Goal: Consume media (video, audio)

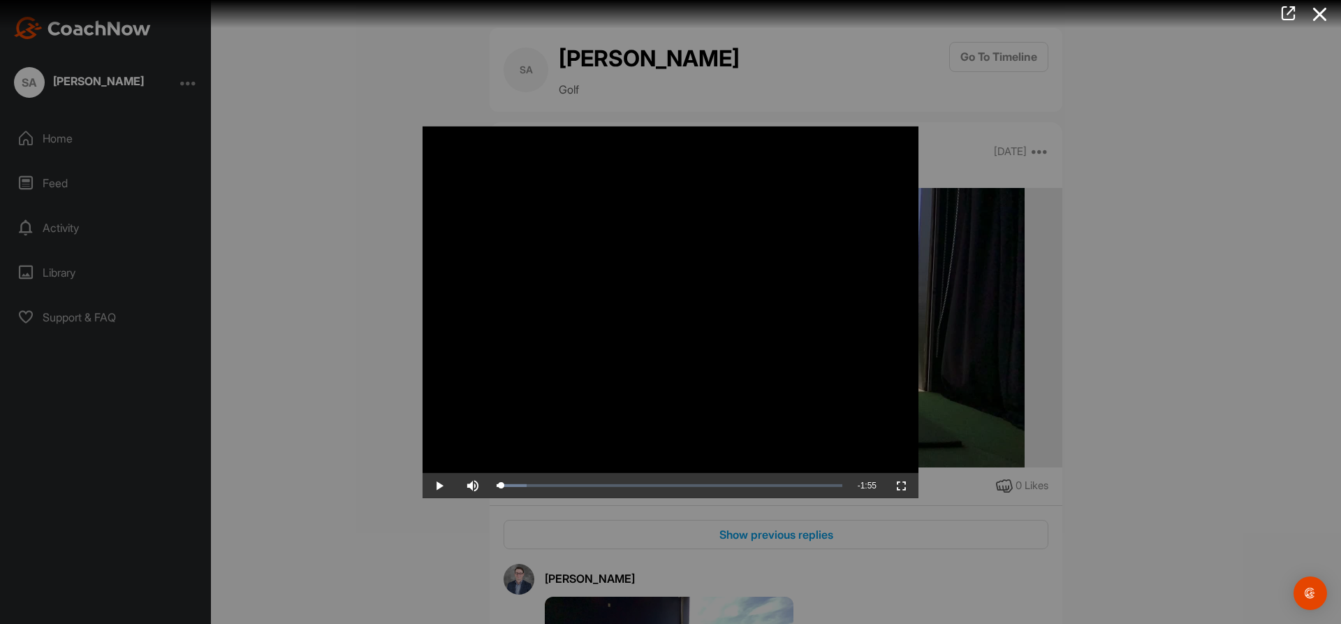
scroll to position [530, 0]
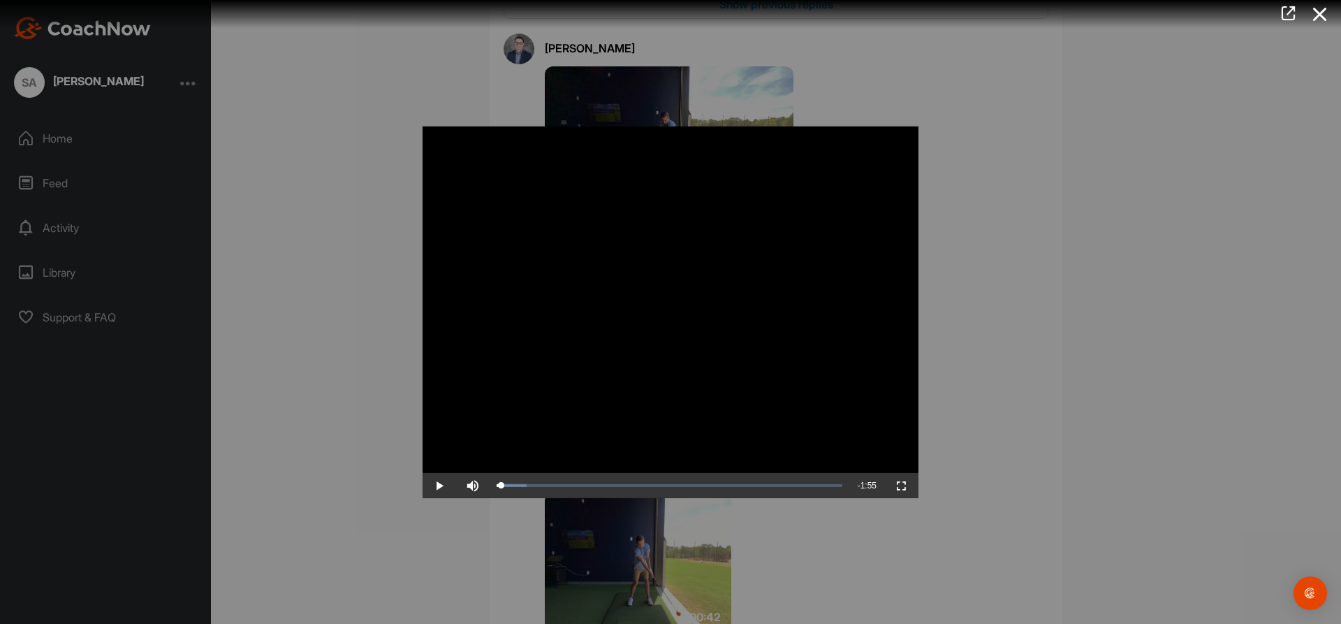
click at [320, 355] on div at bounding box center [670, 312] width 1341 height 624
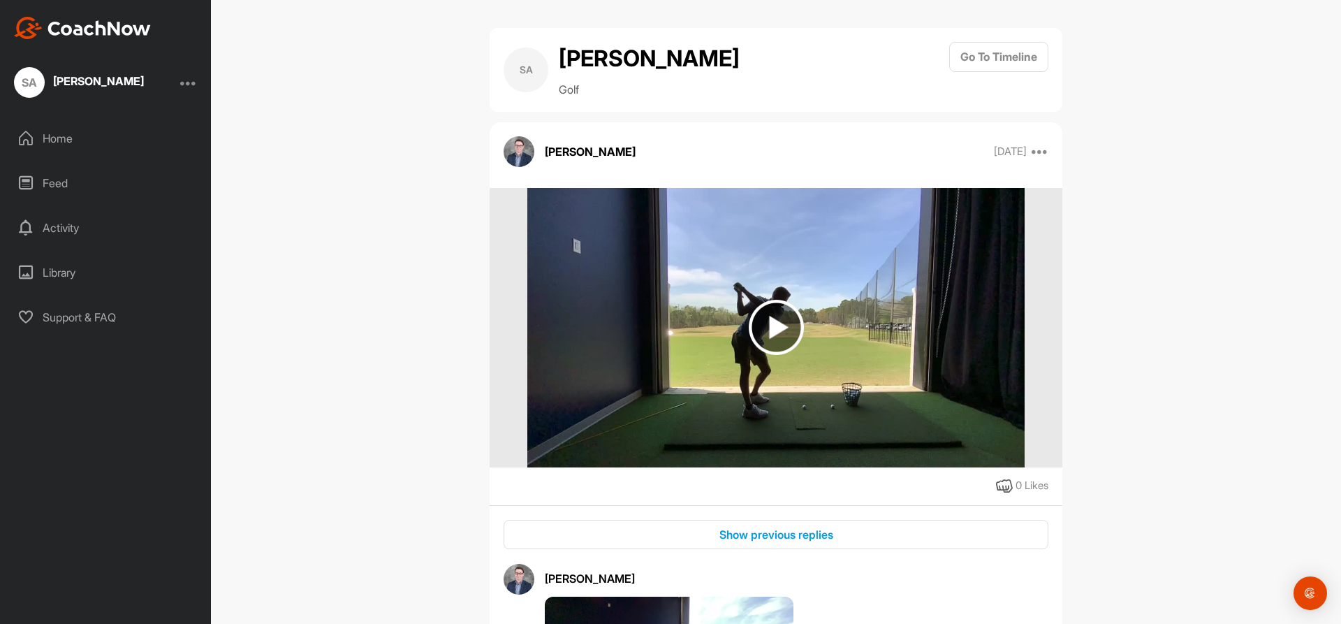
click at [49, 137] on div "Home" at bounding box center [106, 138] width 197 height 35
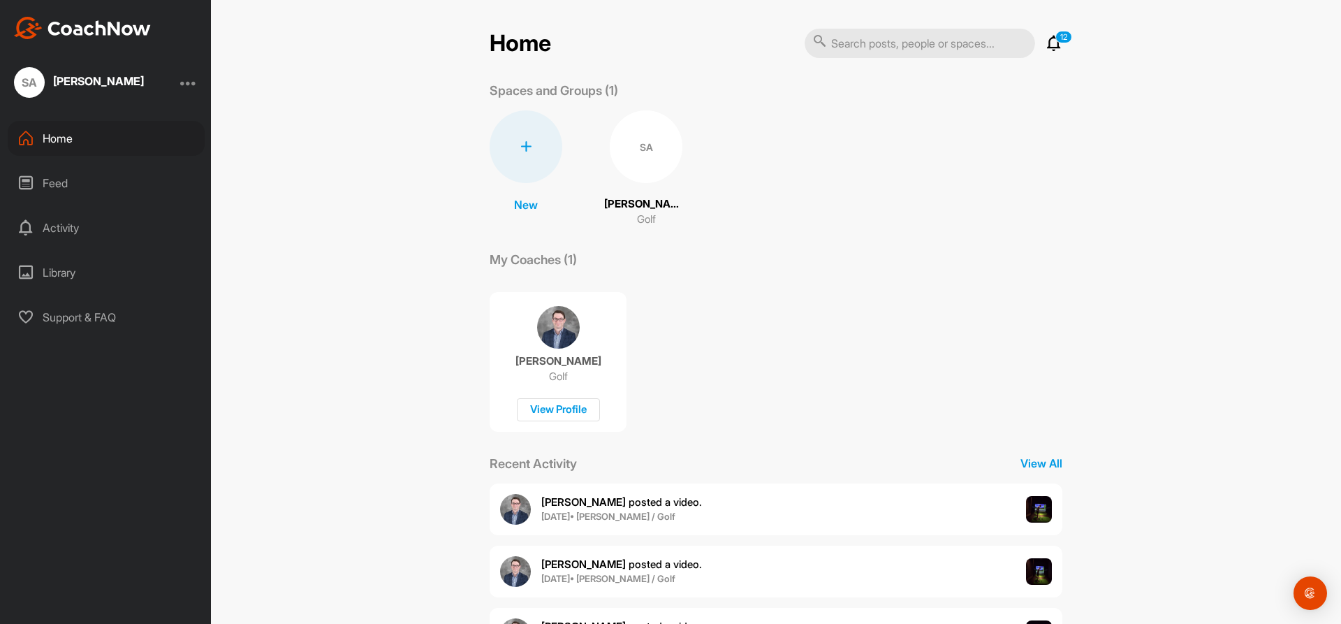
scroll to position [130, 0]
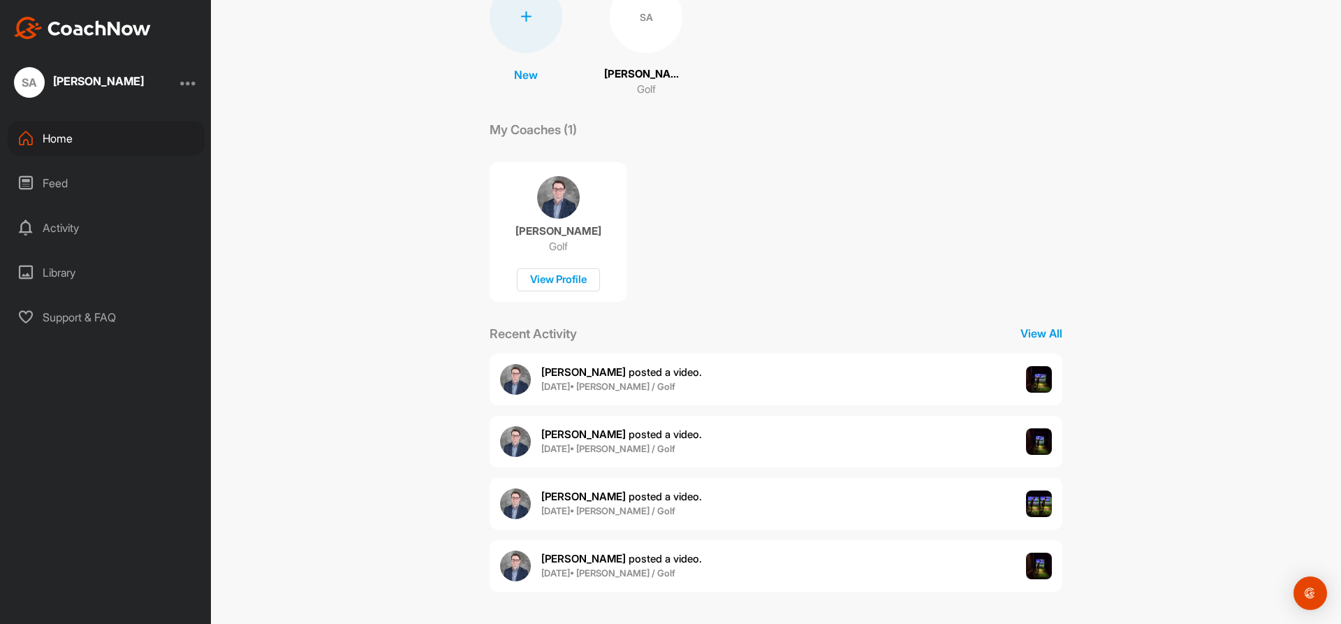
click at [57, 175] on div "Feed" at bounding box center [106, 183] width 197 height 35
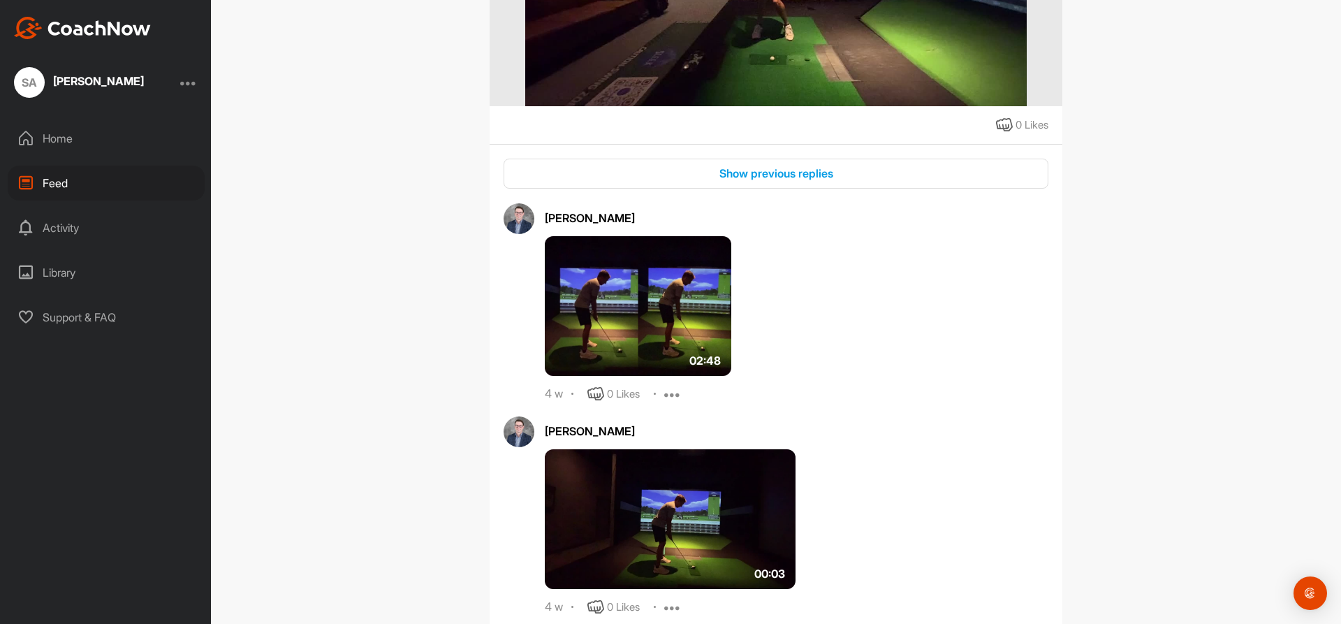
scroll to position [671, 0]
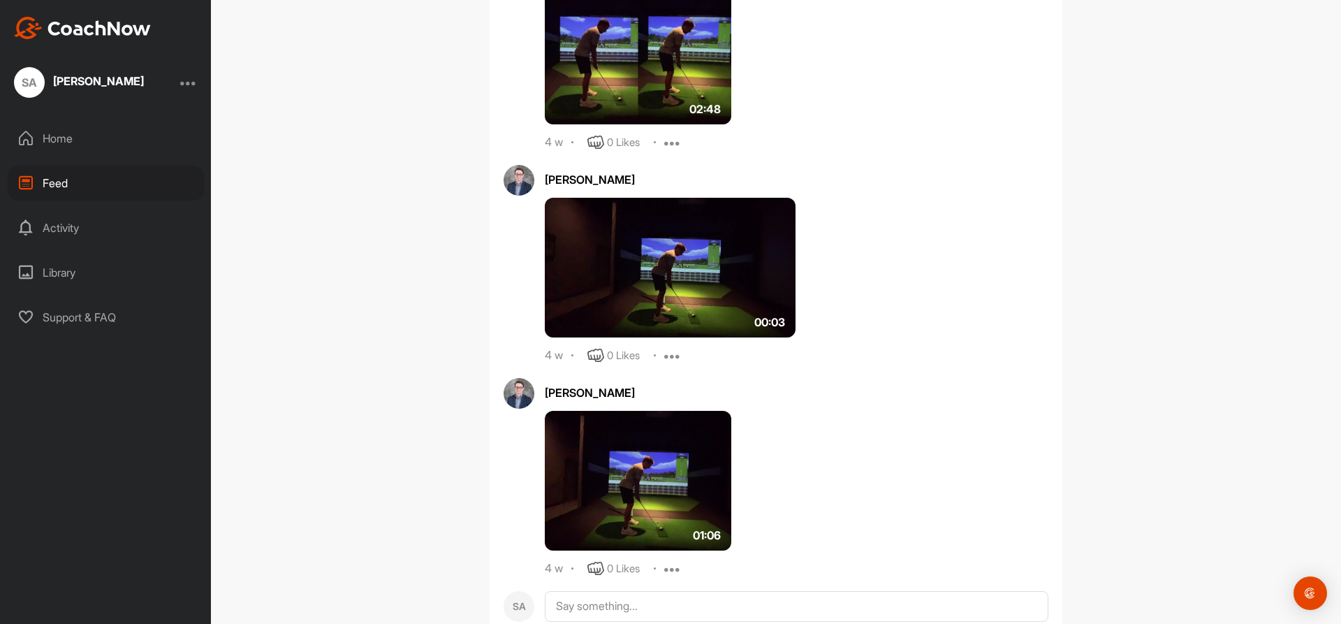
click at [648, 100] on img at bounding box center [638, 55] width 187 height 140
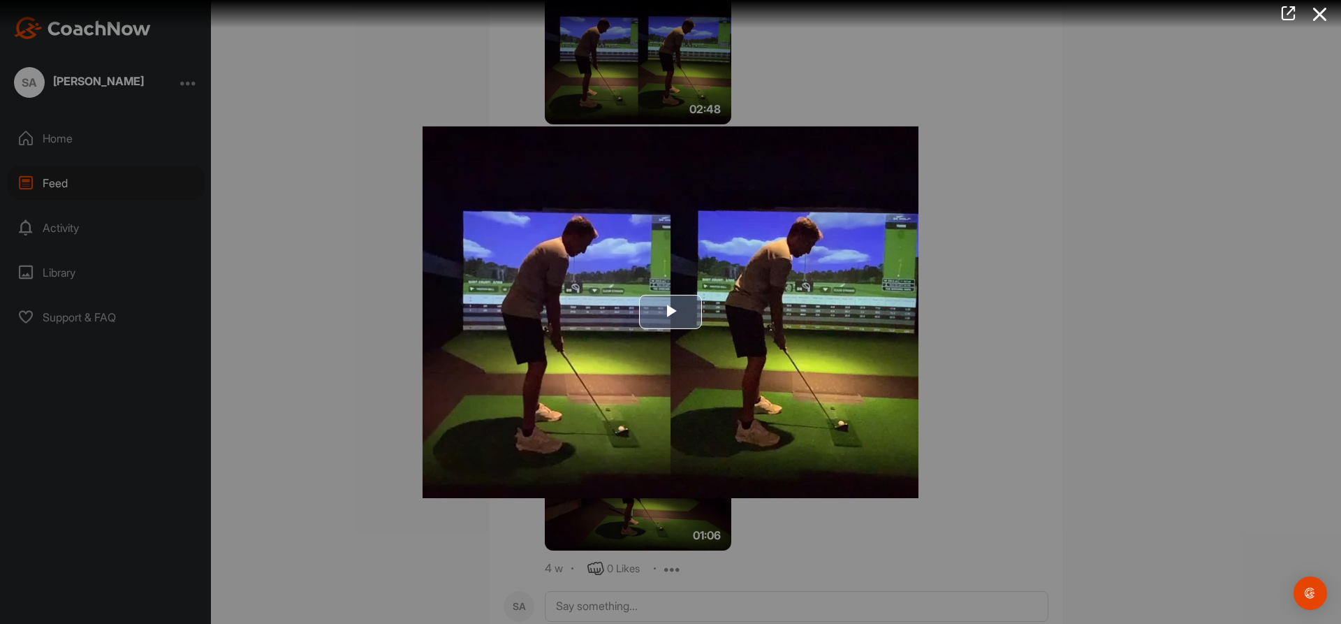
drag, startPoint x: 706, startPoint y: 292, endPoint x: 676, endPoint y: 315, distance: 37.3
click at [704, 295] on img "Video Player" at bounding box center [671, 312] width 496 height 372
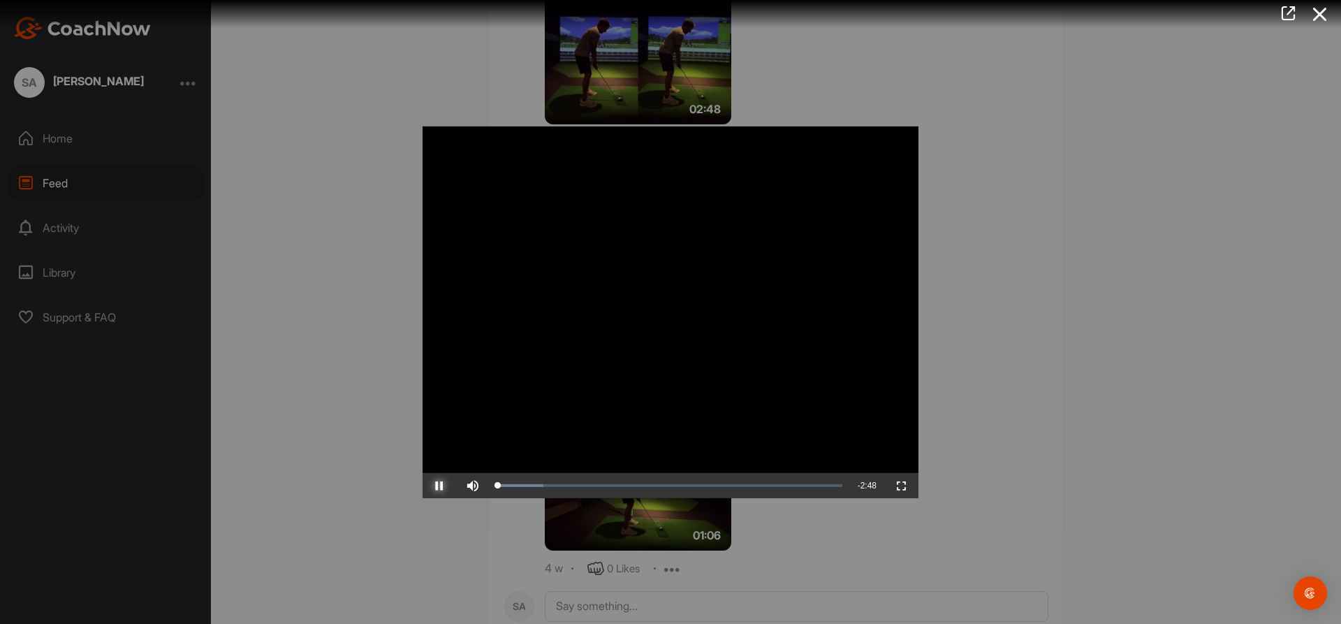
click at [439, 486] on span "Video Player" at bounding box center [440, 486] width 34 height 0
click at [440, 486] on span "Video Player" at bounding box center [440, 486] width 34 height 0
click at [439, 486] on span "Video Player" at bounding box center [440, 486] width 34 height 0
click at [438, 486] on span "Video Player" at bounding box center [440, 486] width 34 height 0
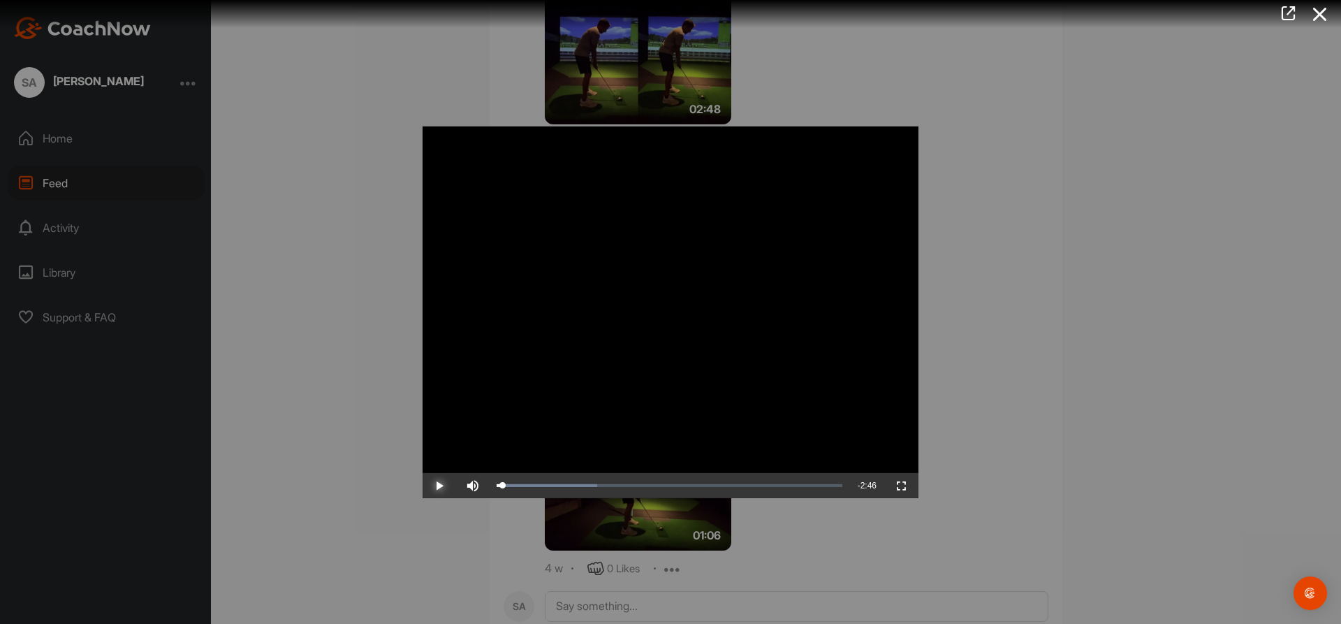
click at [438, 486] on span "Video Player" at bounding box center [440, 486] width 34 height 0
click at [437, 486] on span "Video Player" at bounding box center [440, 486] width 34 height 0
click at [521, 479] on div "Loaded : 29.03% 0:11 0:11" at bounding box center [670, 485] width 360 height 25
click at [430, 486] on span "Video Player" at bounding box center [440, 486] width 34 height 0
click at [559, 484] on div "Loaded : 29.03% 0:31 0:18" at bounding box center [670, 485] width 346 height 4
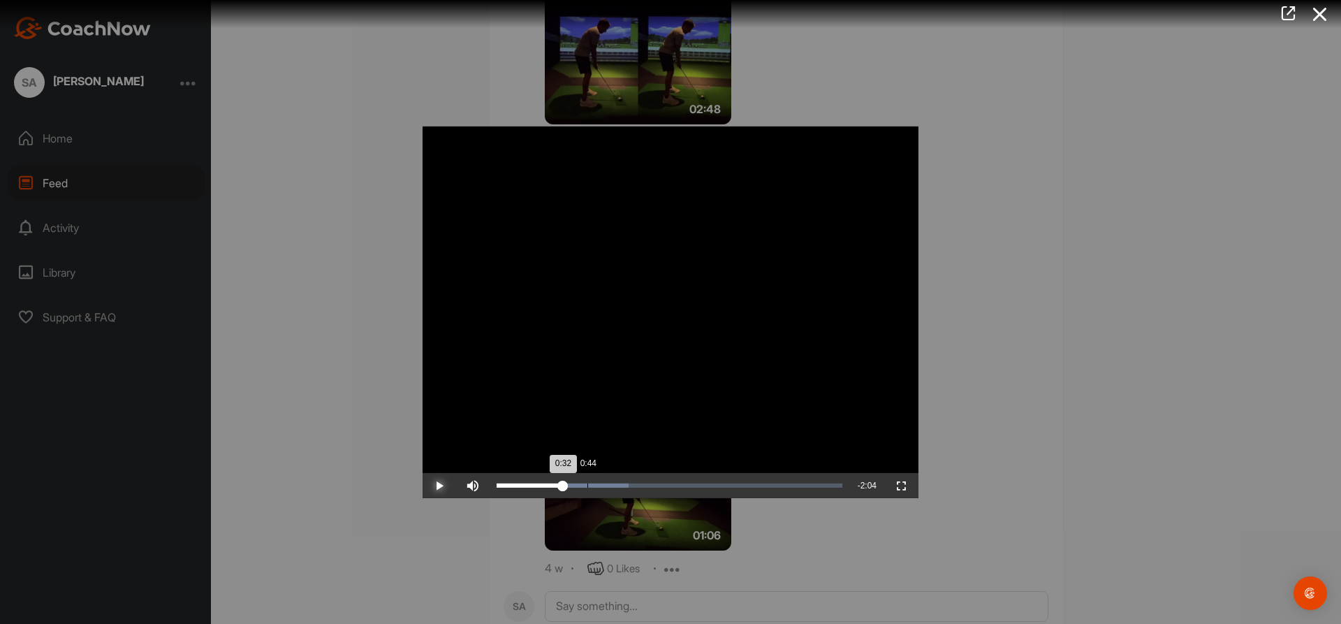
click at [588, 488] on div "Loaded : 38.17% 0:44 0:32" at bounding box center [670, 485] width 346 height 4
click at [609, 486] on div "0:54" at bounding box center [609, 485] width 1 height 4
click at [618, 483] on div "Loaded : 60.23% 0:58 0:59" at bounding box center [670, 485] width 360 height 25
click at [601, 480] on div "Loaded : 60.23% 0:50 0:50" at bounding box center [670, 485] width 360 height 25
click at [585, 484] on div "0:54" at bounding box center [552, 485] width 111 height 4
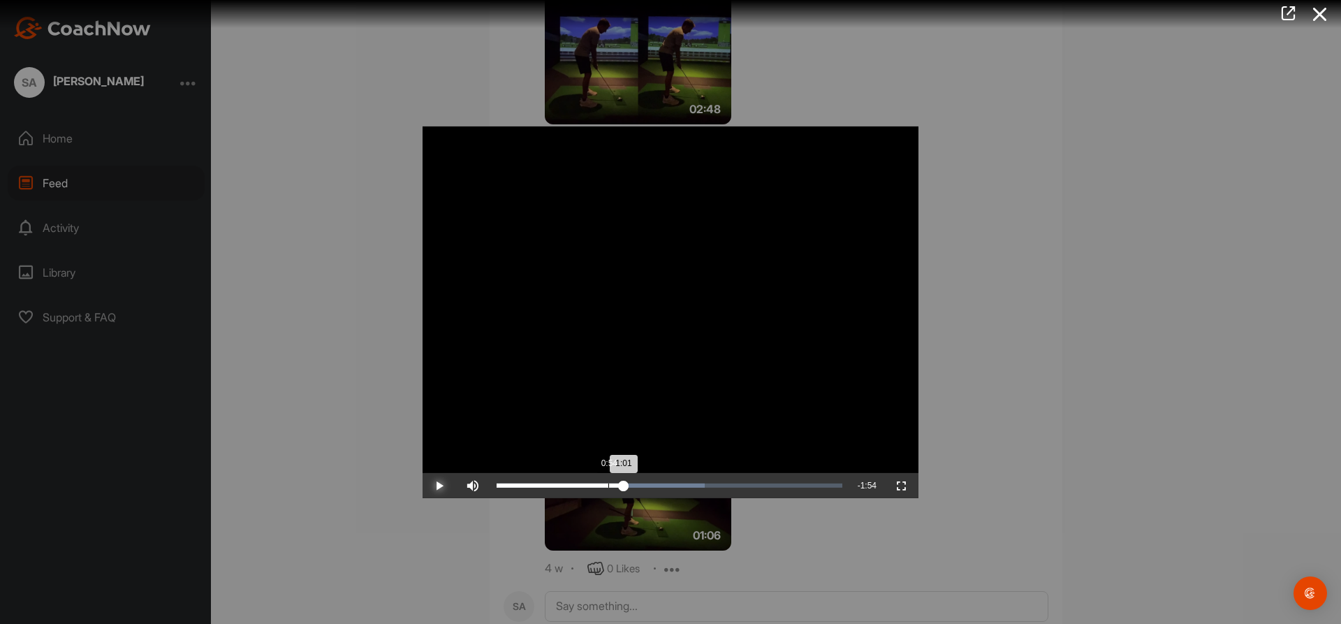
drag, startPoint x: 609, startPoint y: 486, endPoint x: 597, endPoint y: 483, distance: 12.4
click at [609, 486] on div "Loaded : 60.23% 0:54 1:01" at bounding box center [670, 485] width 346 height 4
drag, startPoint x: 608, startPoint y: 477, endPoint x: 636, endPoint y: 477, distance: 28.0
click at [636, 477] on div "Loaded : 60.23% 1:07 1:07" at bounding box center [670, 485] width 360 height 25
click at [689, 483] on div "Loaded : 64.27% 1:33 1:24" at bounding box center [670, 485] width 360 height 25
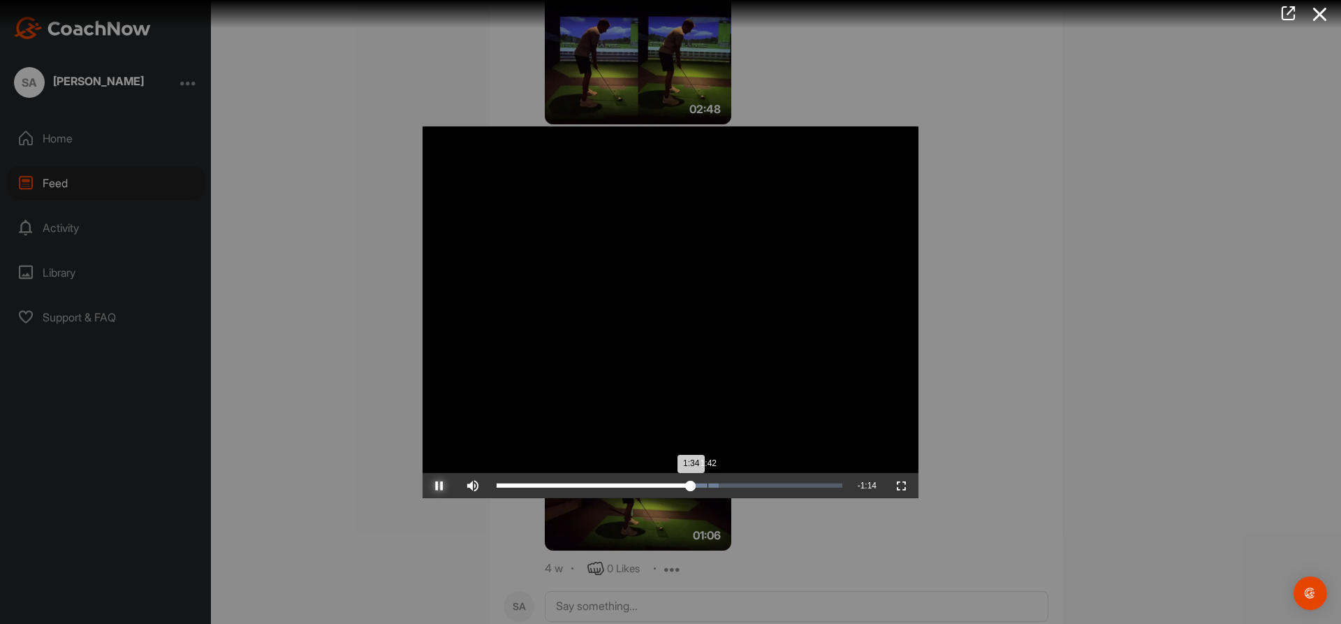
click at [708, 482] on div "Loaded : 64.27% 1:42 1:34" at bounding box center [670, 485] width 360 height 25
click at [721, 483] on div "Loaded : 82.10% 1:49 1:49" at bounding box center [670, 485] width 360 height 25
drag, startPoint x: 735, startPoint y: 483, endPoint x: 745, endPoint y: 482, distance: 9.8
click at [736, 483] on div "Loaded : 82.10% 1:55 1:55" at bounding box center [670, 485] width 360 height 25
click at [748, 481] on div "Loaded : 82.10% 2:01 1:56" at bounding box center [670, 485] width 360 height 25
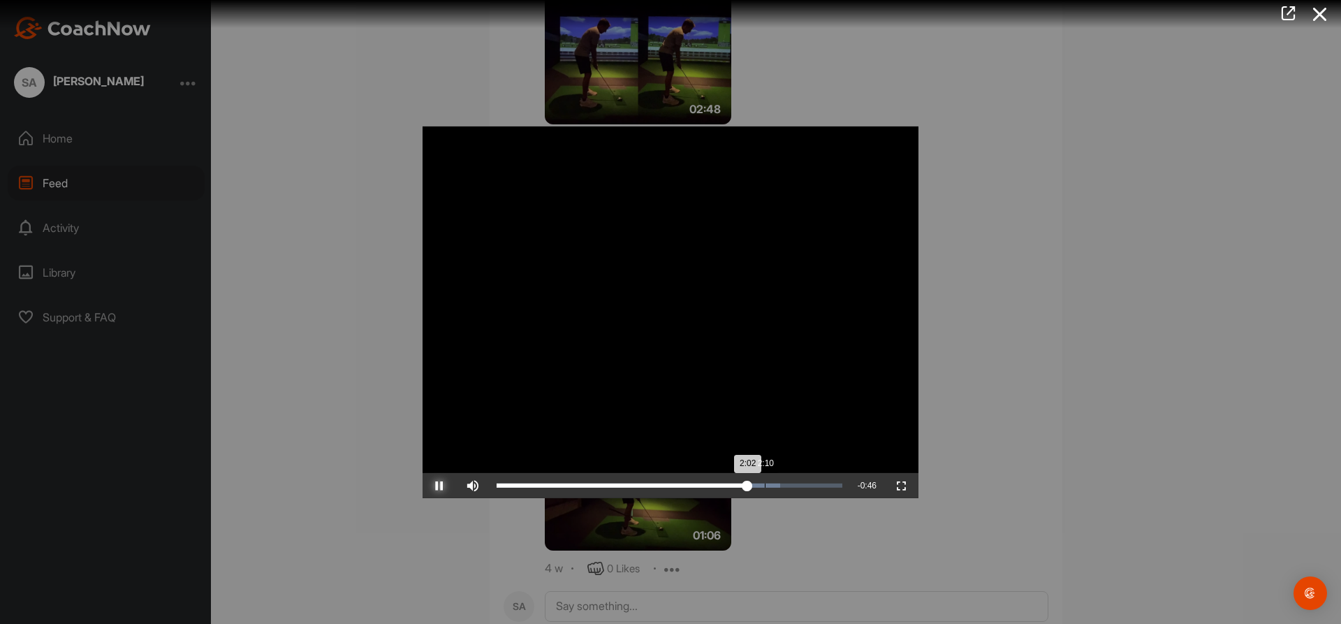
click at [768, 479] on div "Loaded : 82.10% 2:10 2:02" at bounding box center [670, 485] width 360 height 25
click at [783, 479] on div "Loaded : 82.10% 2:18 2:12" at bounding box center [670, 485] width 360 height 25
click at [816, 481] on div "Loaded : 99.77% 2:29 2:19" at bounding box center [670, 485] width 360 height 25
click at [824, 483] on div "Loaded : 99.77% 2:39 2:35" at bounding box center [670, 485] width 360 height 25
click at [1316, 17] on icon at bounding box center [1320, 14] width 32 height 26
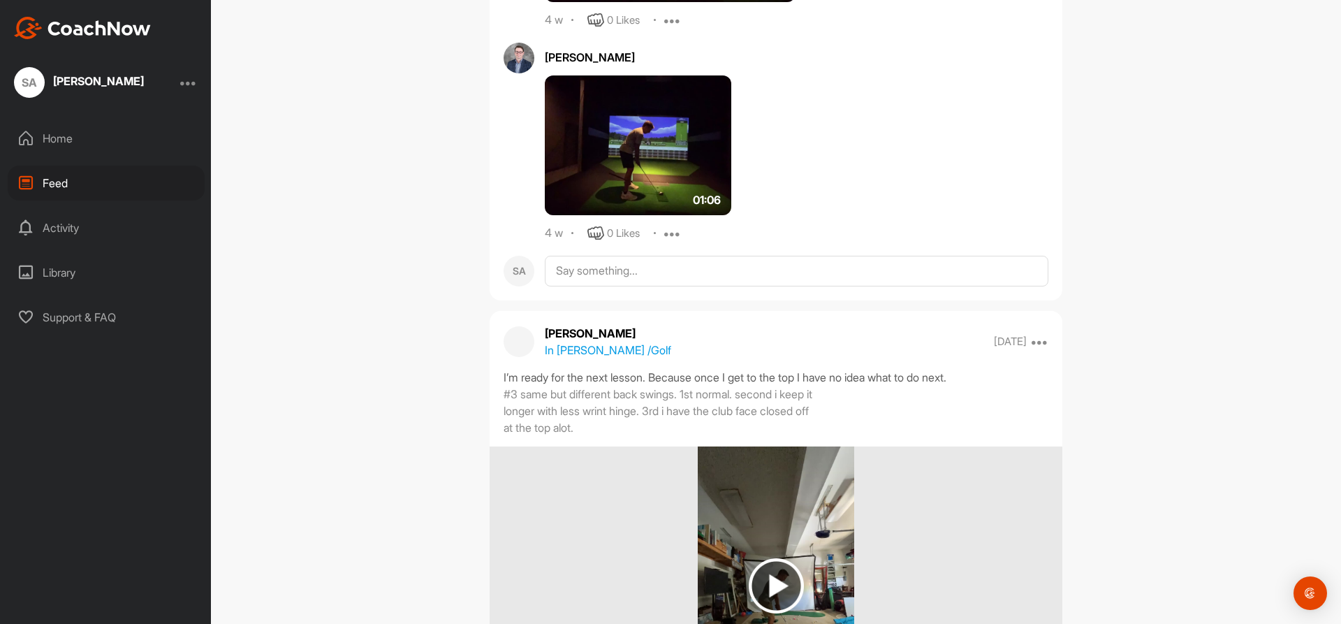
scroll to position [1090, 0]
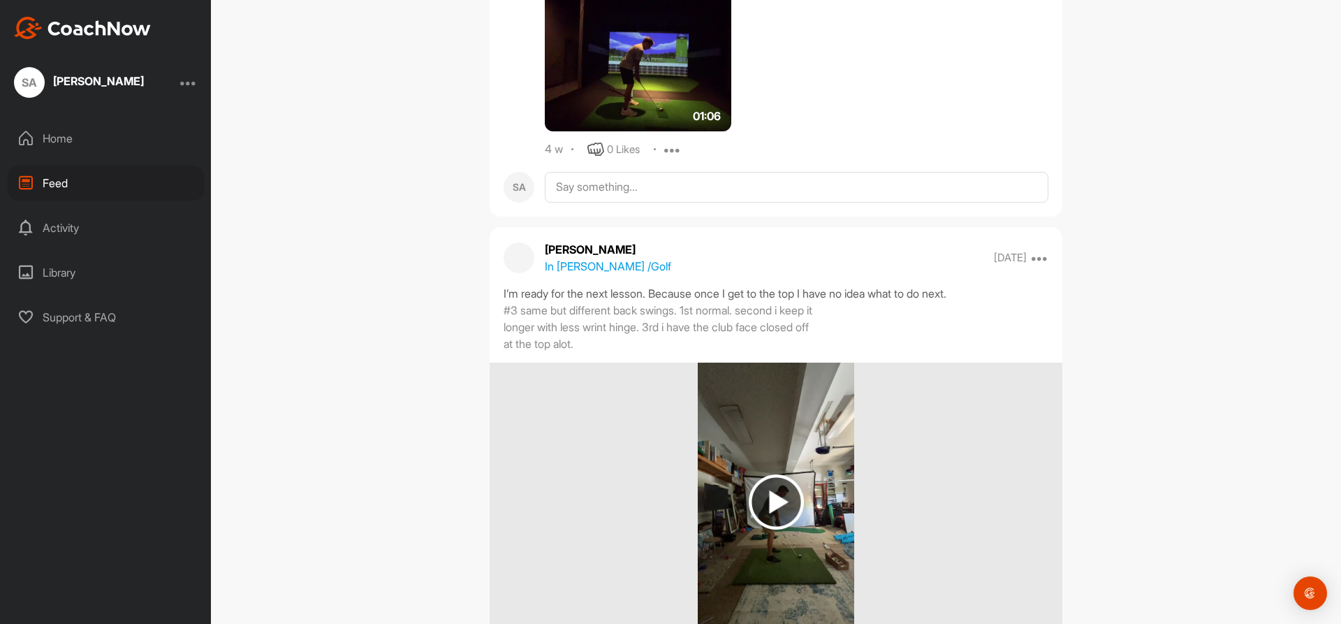
click at [776, 501] on img at bounding box center [776, 501] width 55 height 55
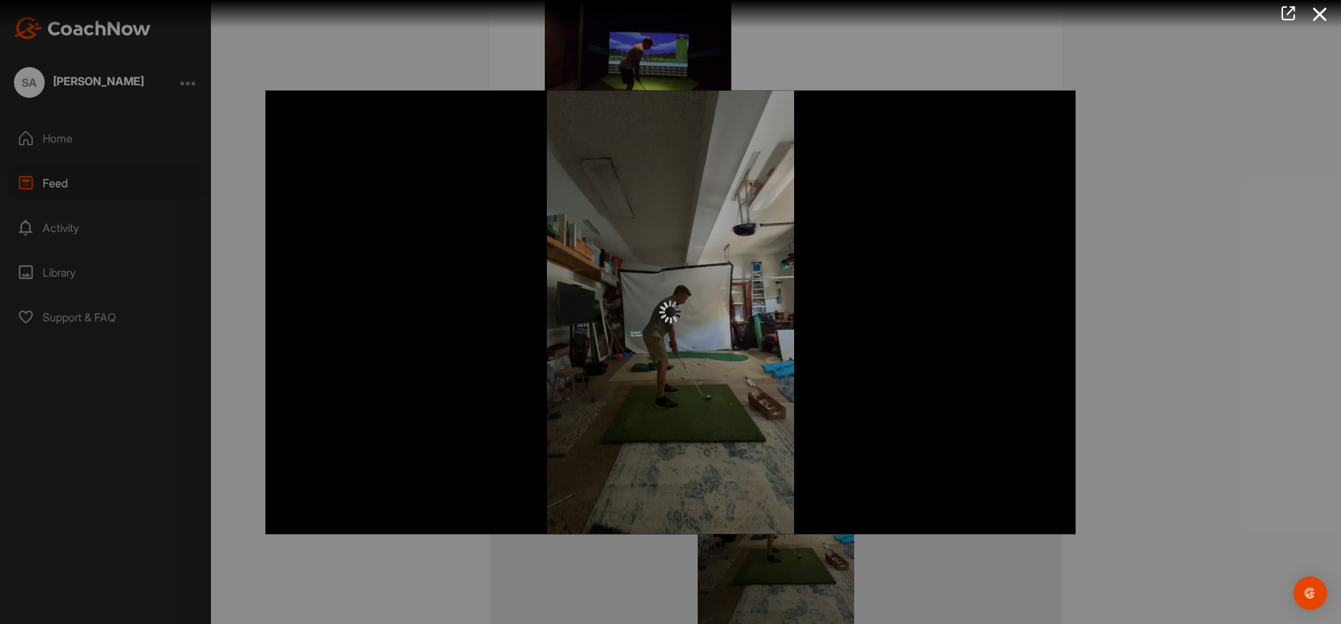
click at [1327, 14] on icon at bounding box center [1320, 14] width 32 height 26
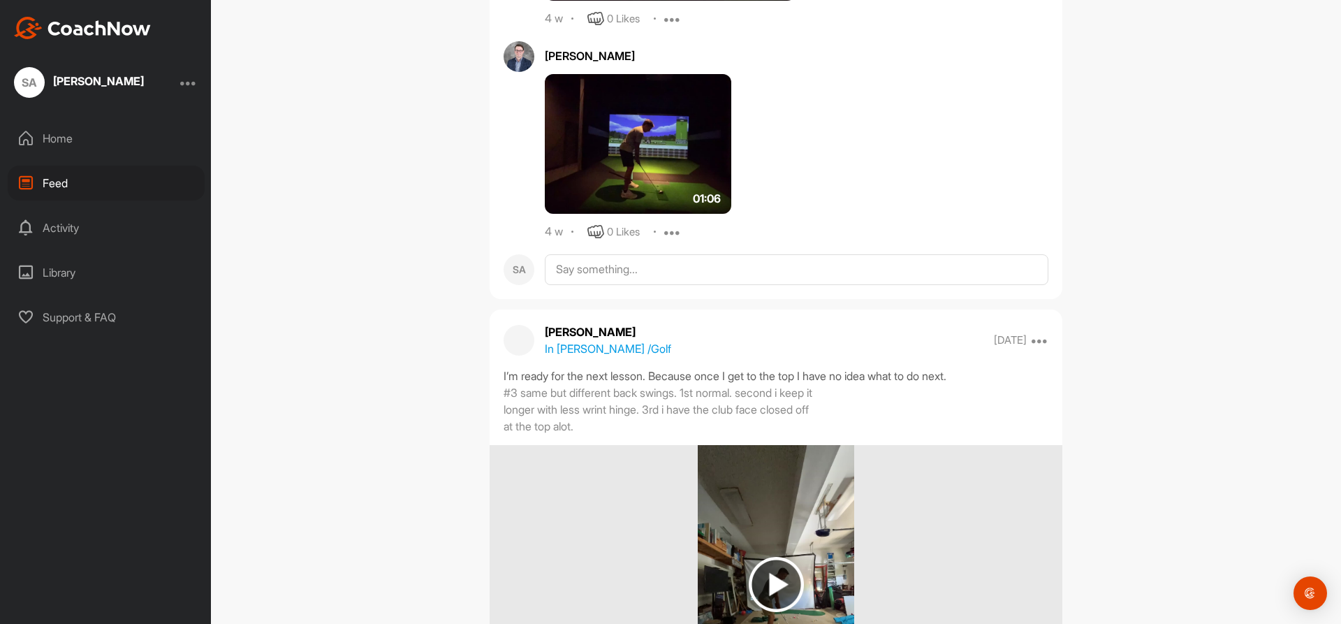
scroll to position [1006, 0]
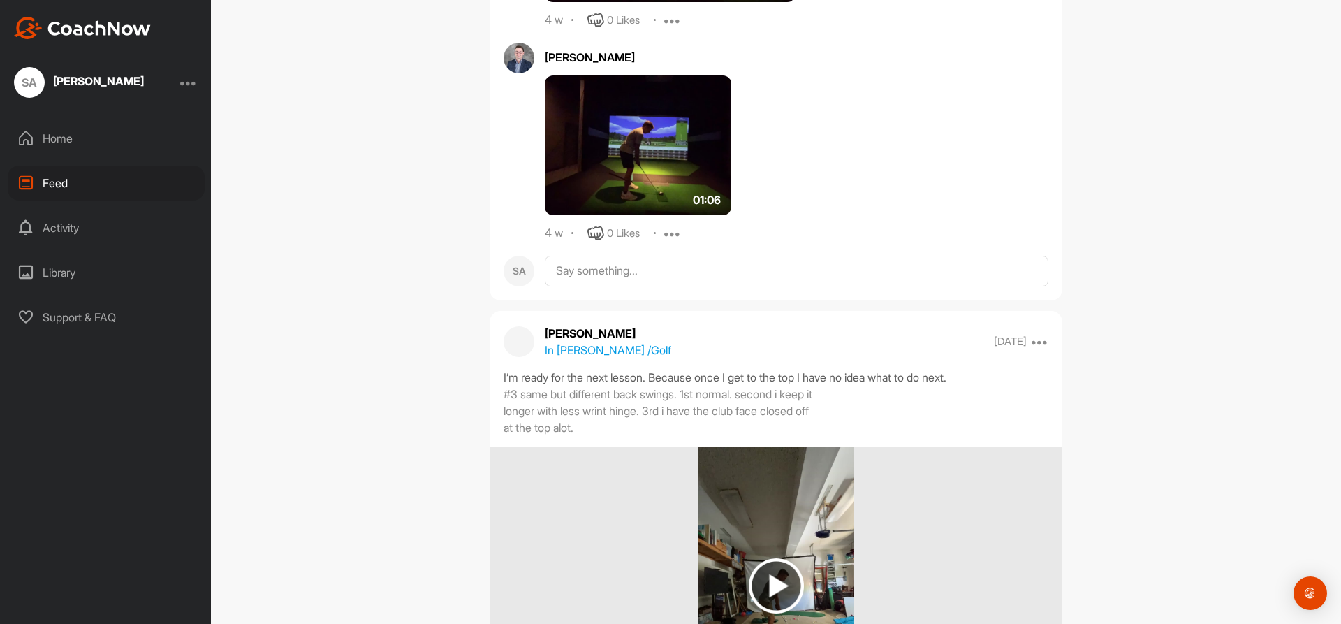
click at [623, 117] on img at bounding box center [638, 145] width 187 height 140
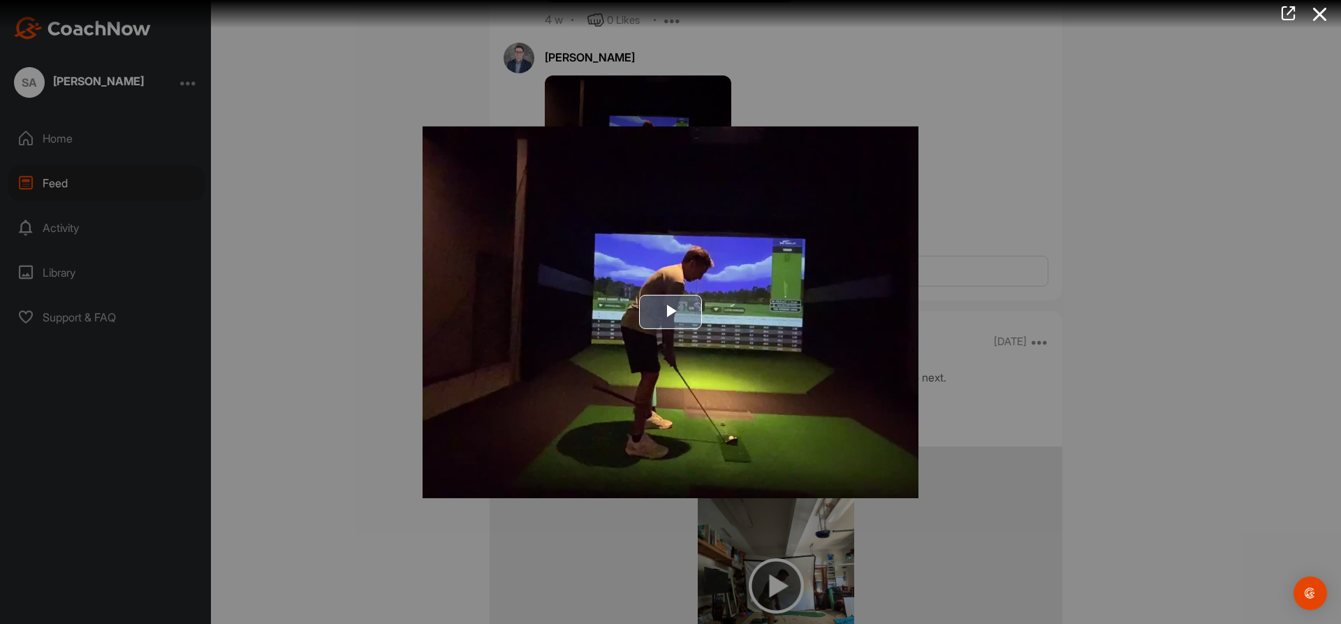
click at [671, 312] on span "Video Player" at bounding box center [671, 312] width 0 height 0
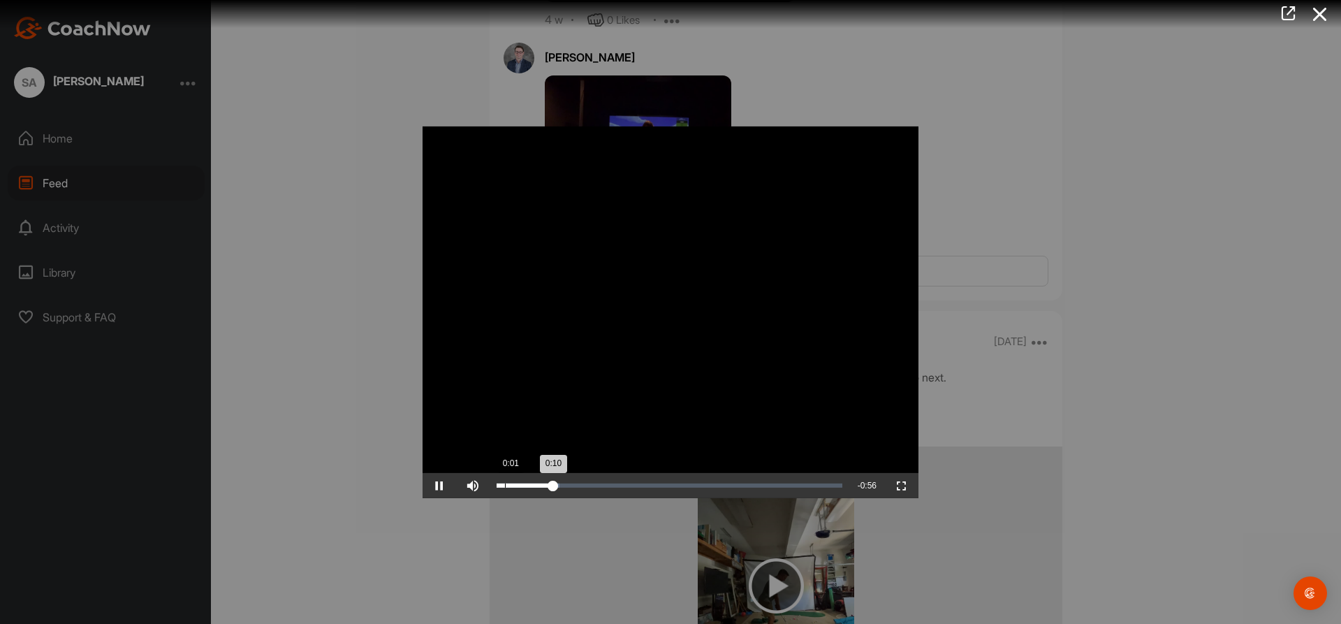
click at [505, 486] on div "Loaded : 18.29% 0:01 0:10" at bounding box center [670, 485] width 346 height 4
click at [437, 486] on span "Video Player" at bounding box center [440, 486] width 34 height 0
drag, startPoint x: 516, startPoint y: 484, endPoint x: 816, endPoint y: 472, distance: 300.0
click at [816, 472] on div "Video Player is loading. Play Video Play Skip Backward Skip Forward Mute 100% C…" at bounding box center [671, 312] width 496 height 372
click at [553, 481] on div "Loaded : 95.92% 0:10 1:01" at bounding box center [670, 485] width 360 height 25
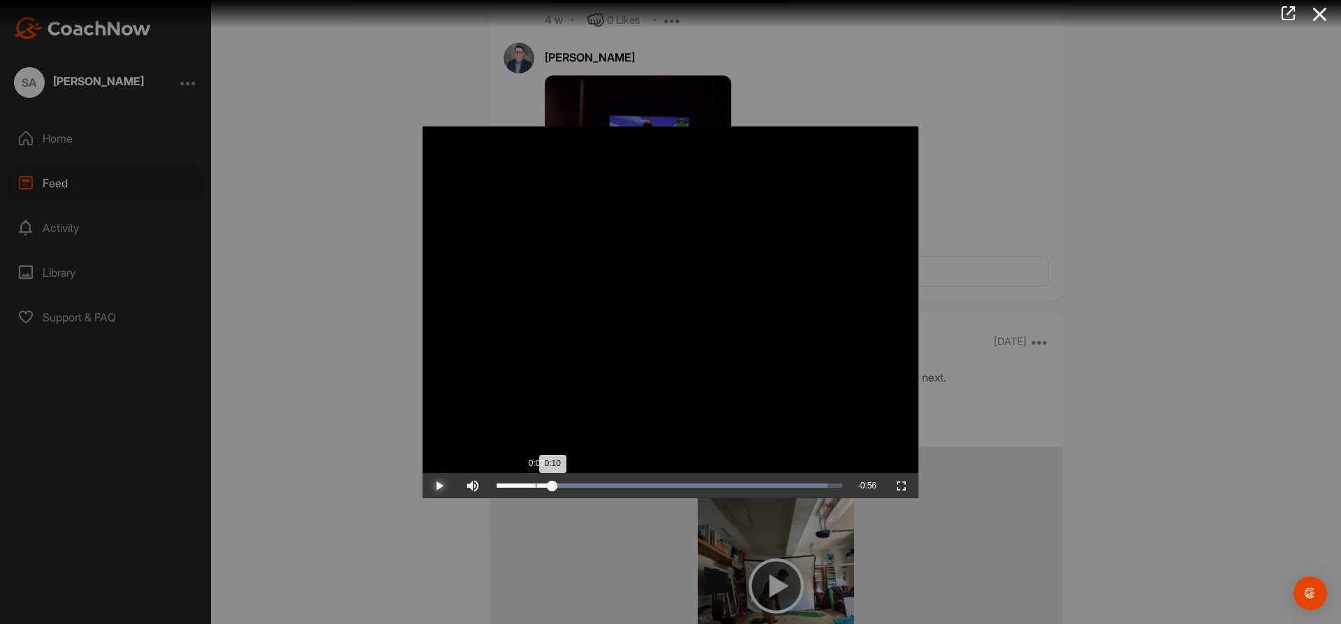
click at [528, 487] on div "0:10" at bounding box center [525, 485] width 56 height 4
drag, startPoint x: 524, startPoint y: 483, endPoint x: 521, endPoint y: 472, distance: 11.0
click at [521, 472] on div "Video Player is loading. Play Video Play Skip Backward Skip Forward Mute 100% C…" at bounding box center [671, 312] width 496 height 372
click at [1321, 8] on icon at bounding box center [1320, 14] width 32 height 26
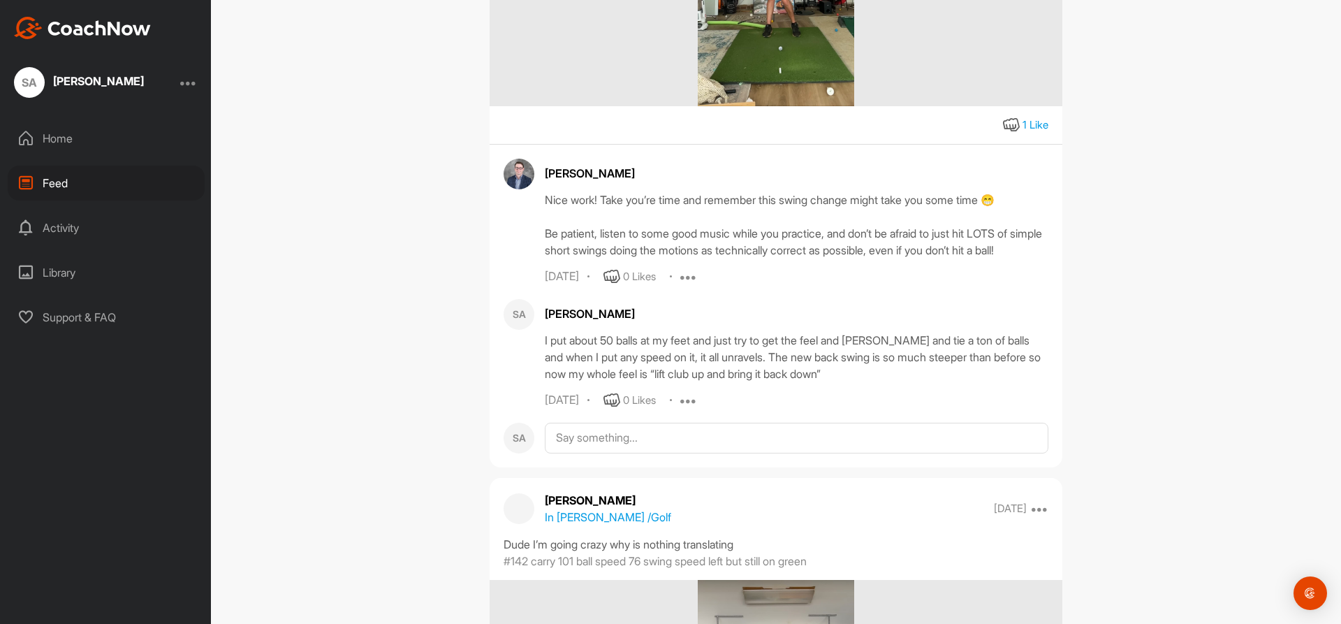
scroll to position [2767, 0]
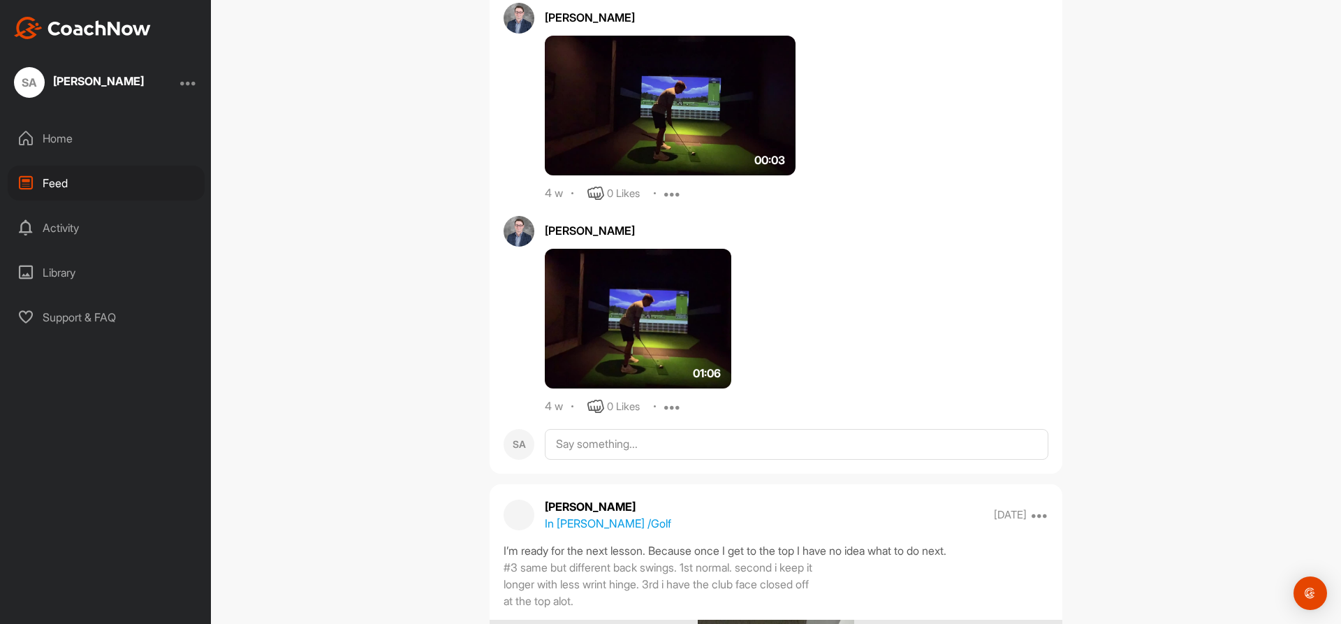
drag, startPoint x: 435, startPoint y: 286, endPoint x: 396, endPoint y: 119, distance: 171.5
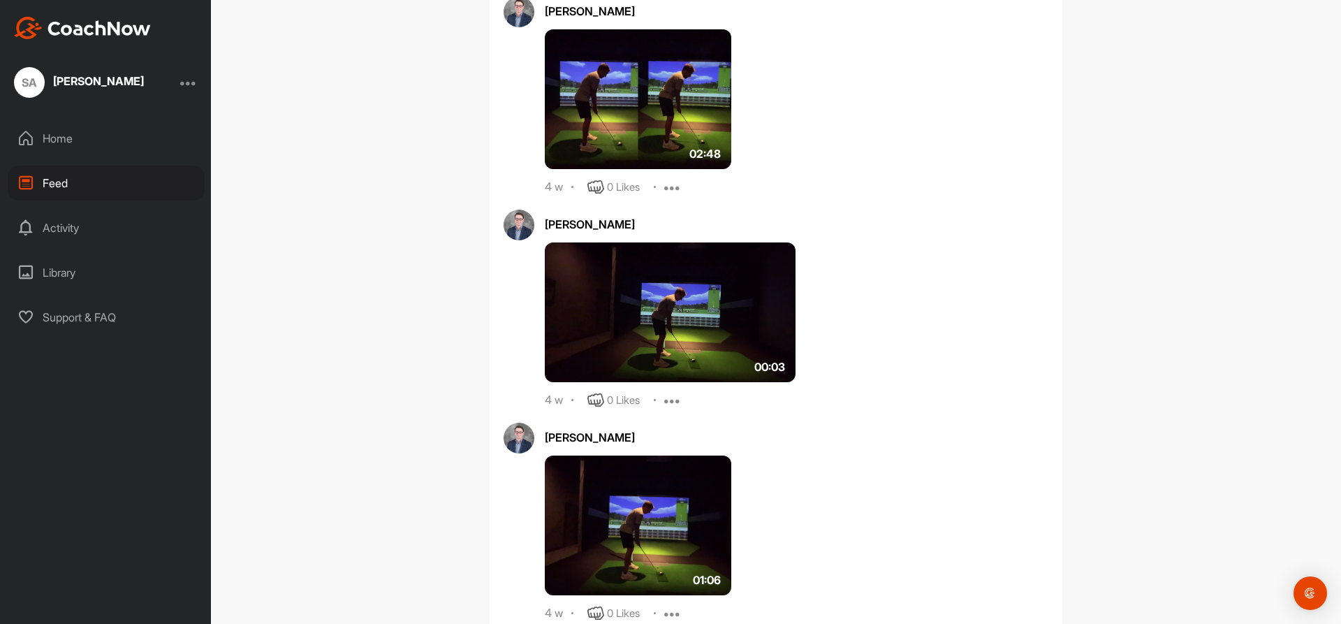
click at [61, 136] on div "Home" at bounding box center [106, 138] width 197 height 35
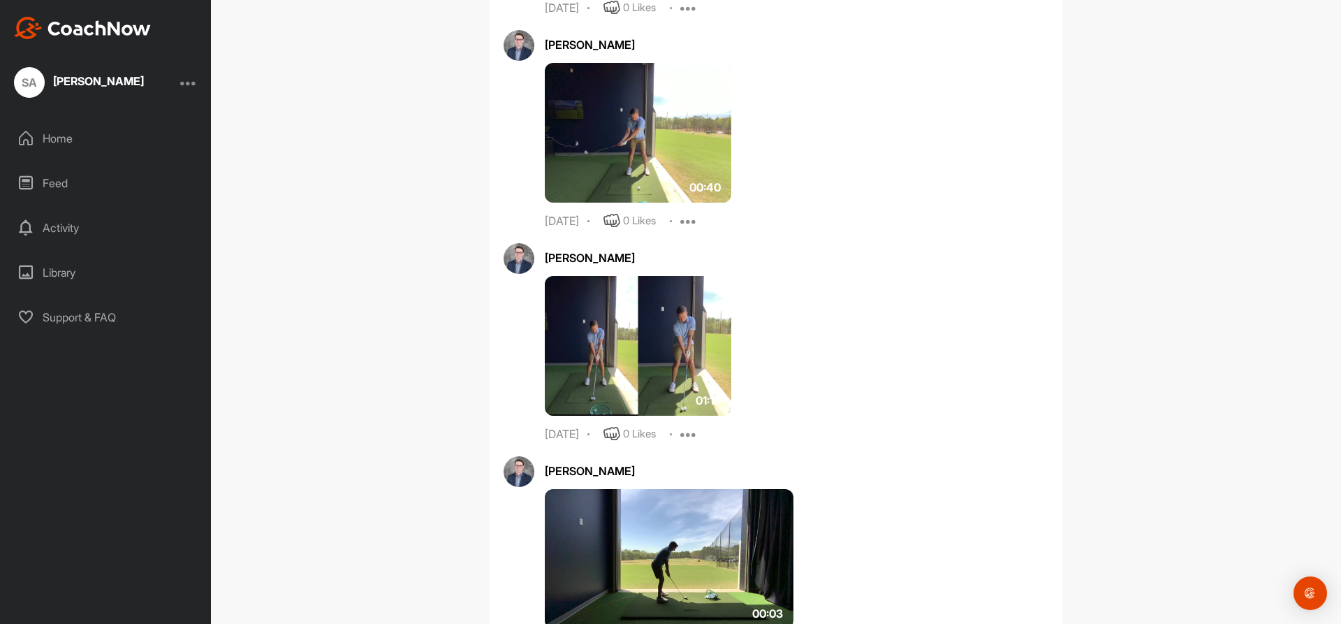
scroll to position [2787, 0]
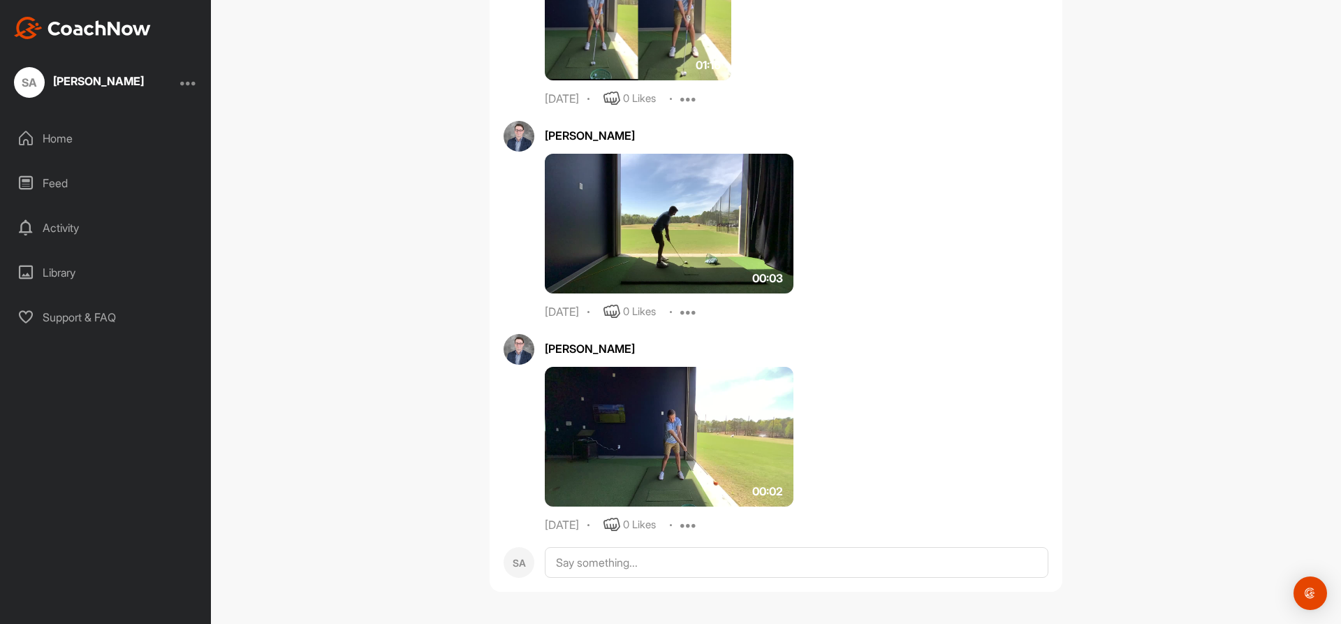
click at [697, 220] on img at bounding box center [669, 224] width 249 height 140
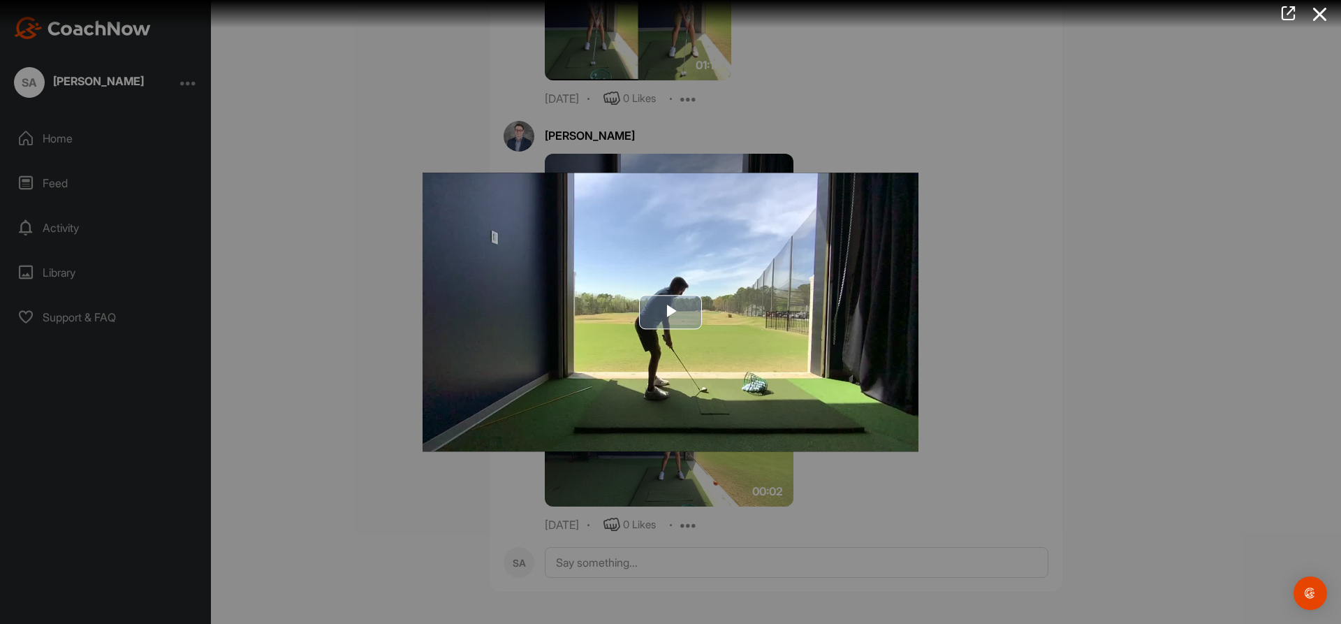
click at [671, 312] on span "Video Player" at bounding box center [671, 312] width 0 height 0
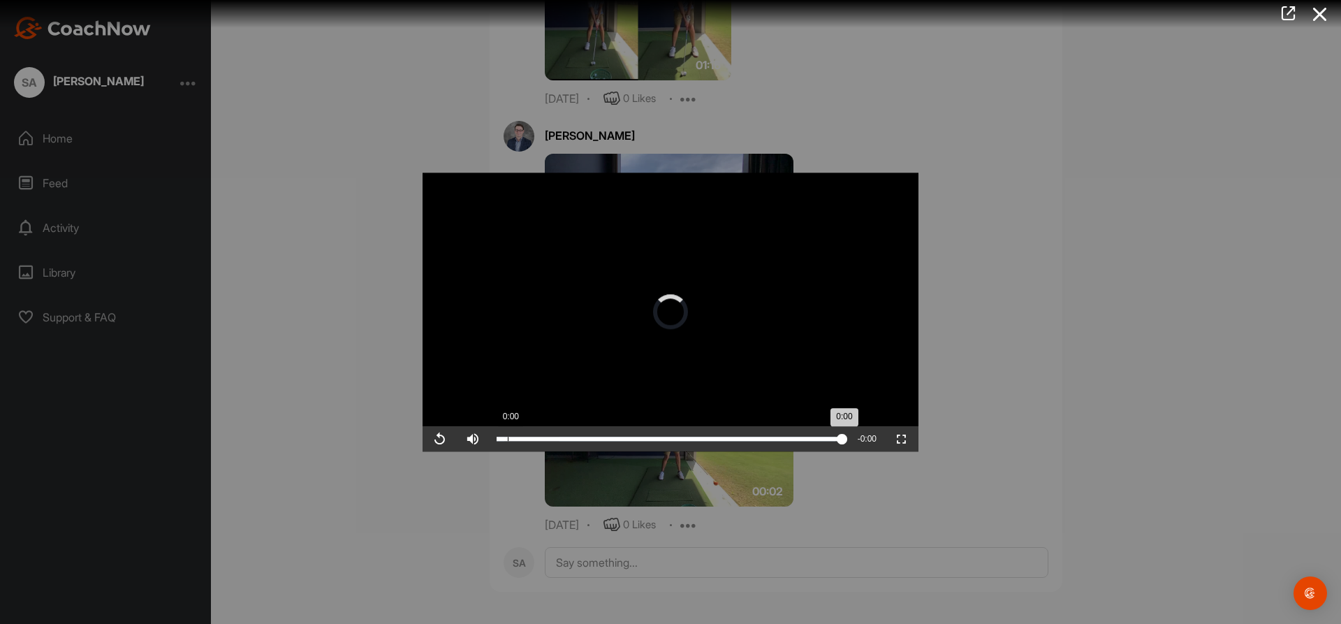
drag, startPoint x: 511, startPoint y: 439, endPoint x: 497, endPoint y: 438, distance: 14.0
click at [502, 439] on div "Loaded : 98.00% 0:00 0:00" at bounding box center [670, 439] width 346 height 4
click at [436, 439] on span "Video Player" at bounding box center [440, 439] width 34 height 0
click at [438, 439] on span "Video Player" at bounding box center [440, 439] width 34 height 0
click at [712, 438] on div "Loaded : 98.00% 0:02 0:02" at bounding box center [670, 439] width 346 height 4
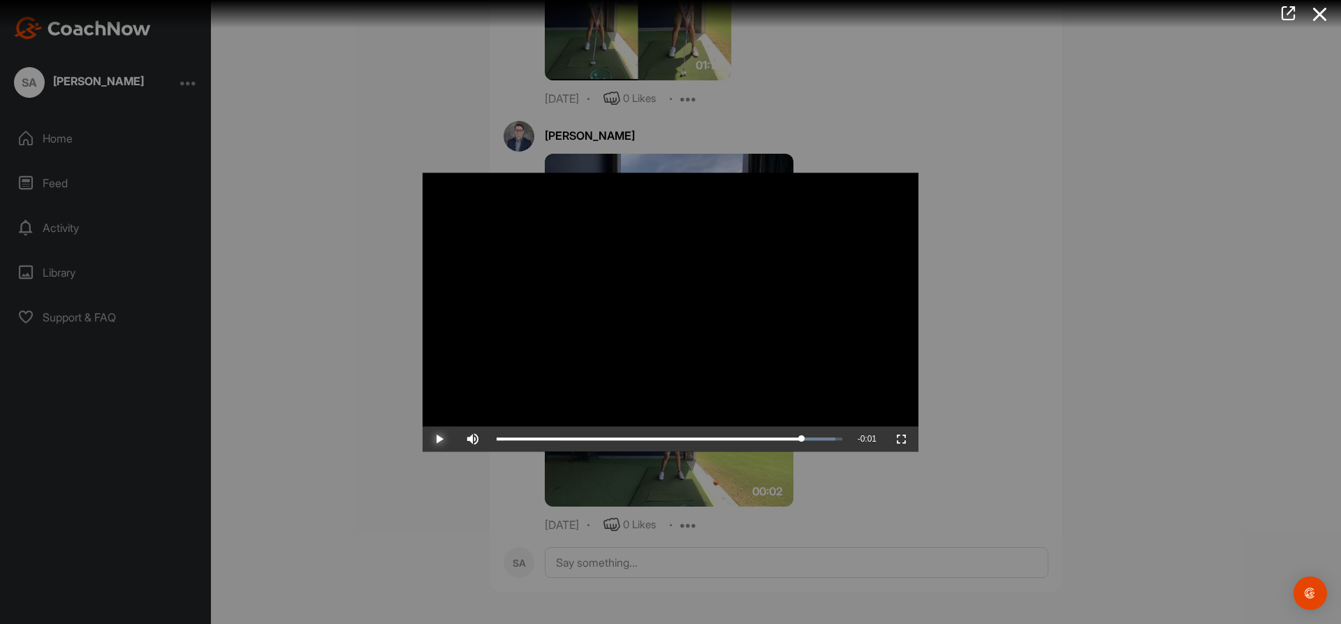
drag, startPoint x: 712, startPoint y: 438, endPoint x: 803, endPoint y: 416, distance: 93.4
click at [803, 416] on div "Video Player is loading. Play Video Play Skip Backward Skip Forward Mute 86% Cu…" at bounding box center [671, 312] width 496 height 279
click at [1323, 12] on icon at bounding box center [1320, 14] width 32 height 26
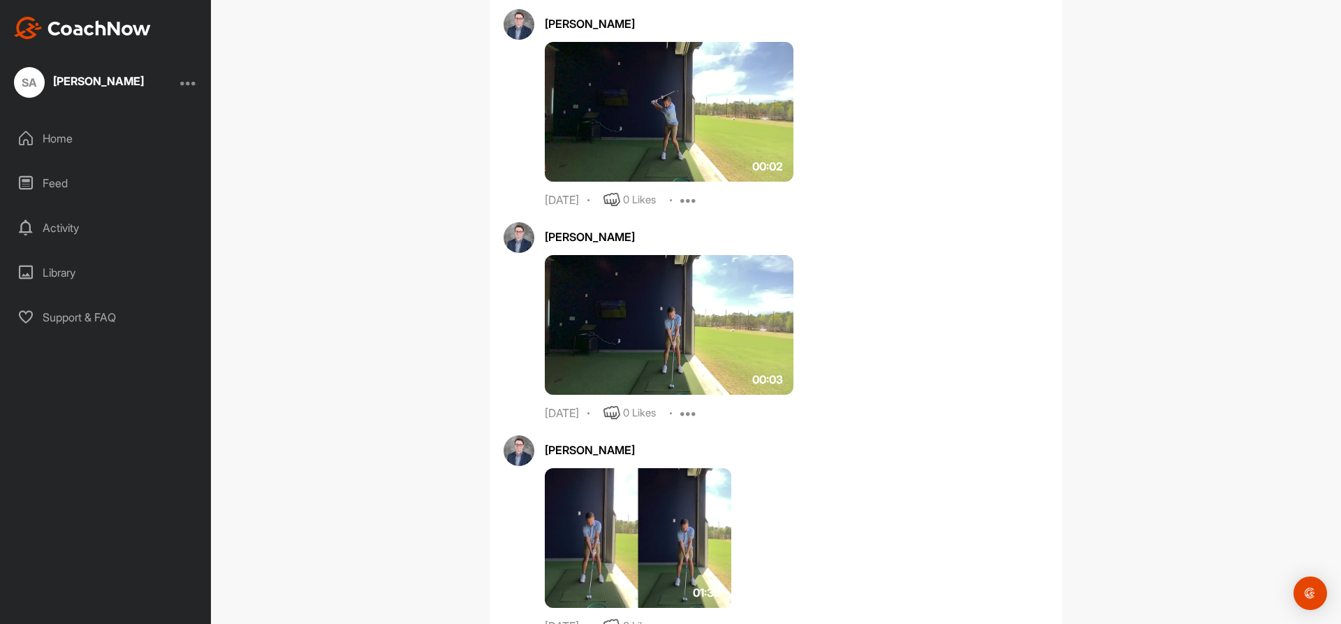
scroll to position [1110, 0]
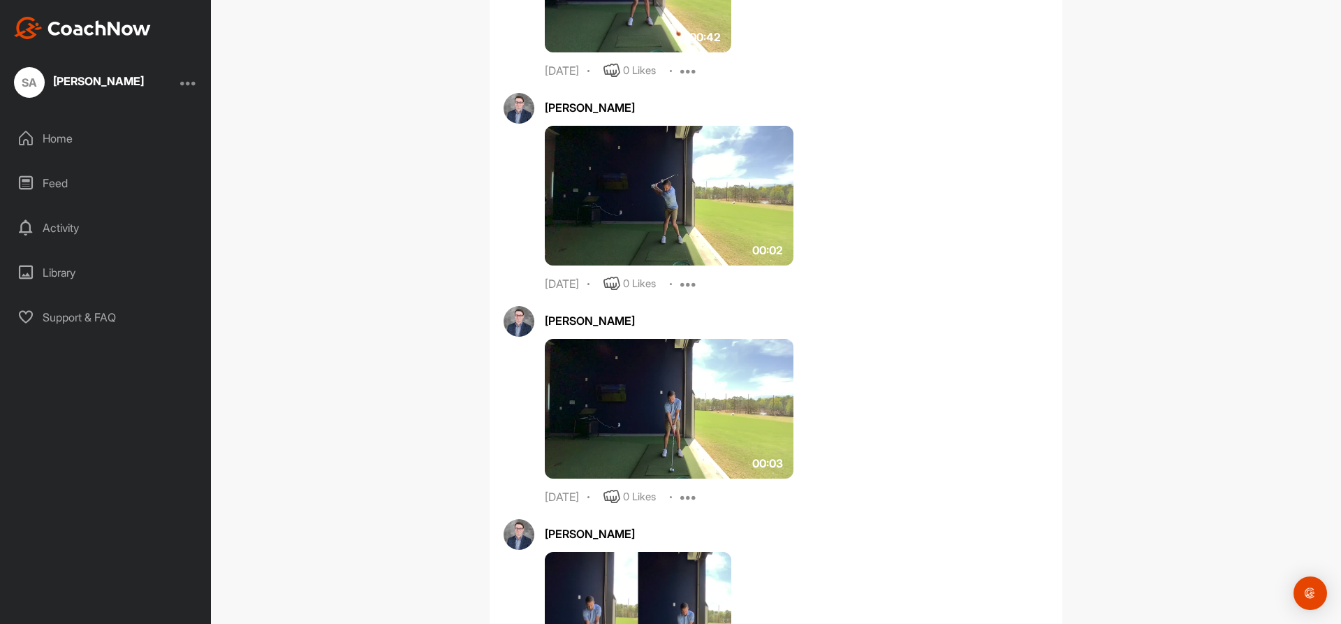
click at [44, 180] on div "Feed" at bounding box center [106, 183] width 197 height 35
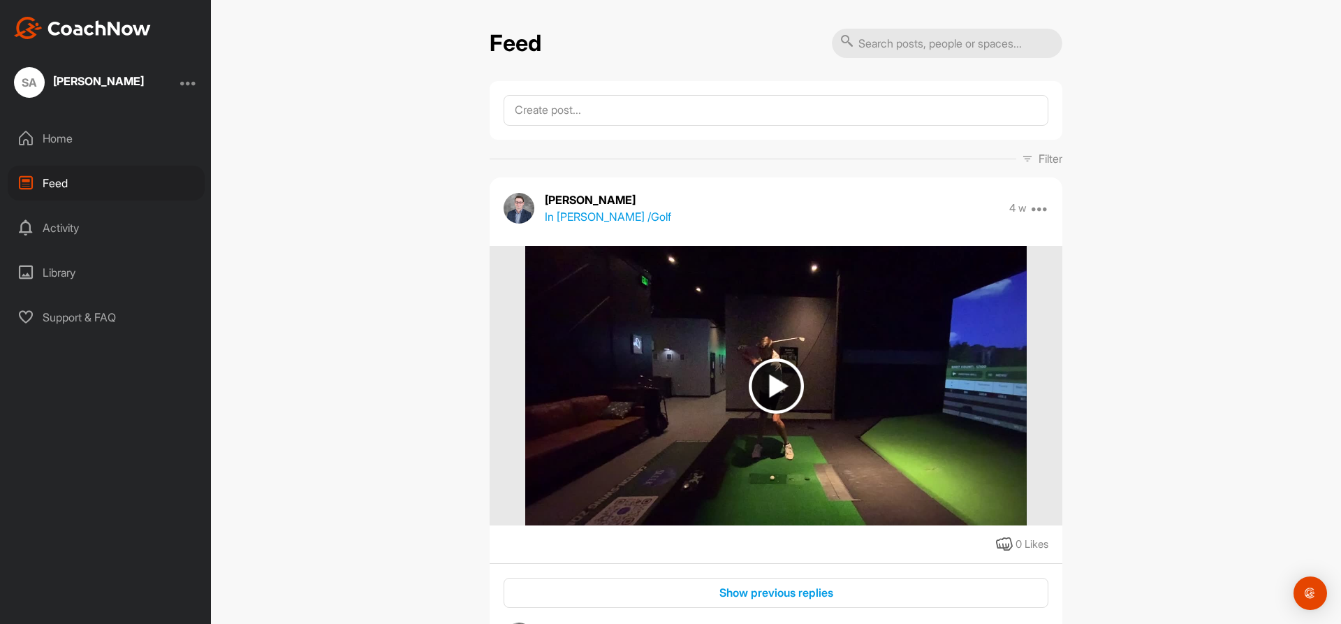
click at [60, 135] on div "Home" at bounding box center [106, 138] width 197 height 35
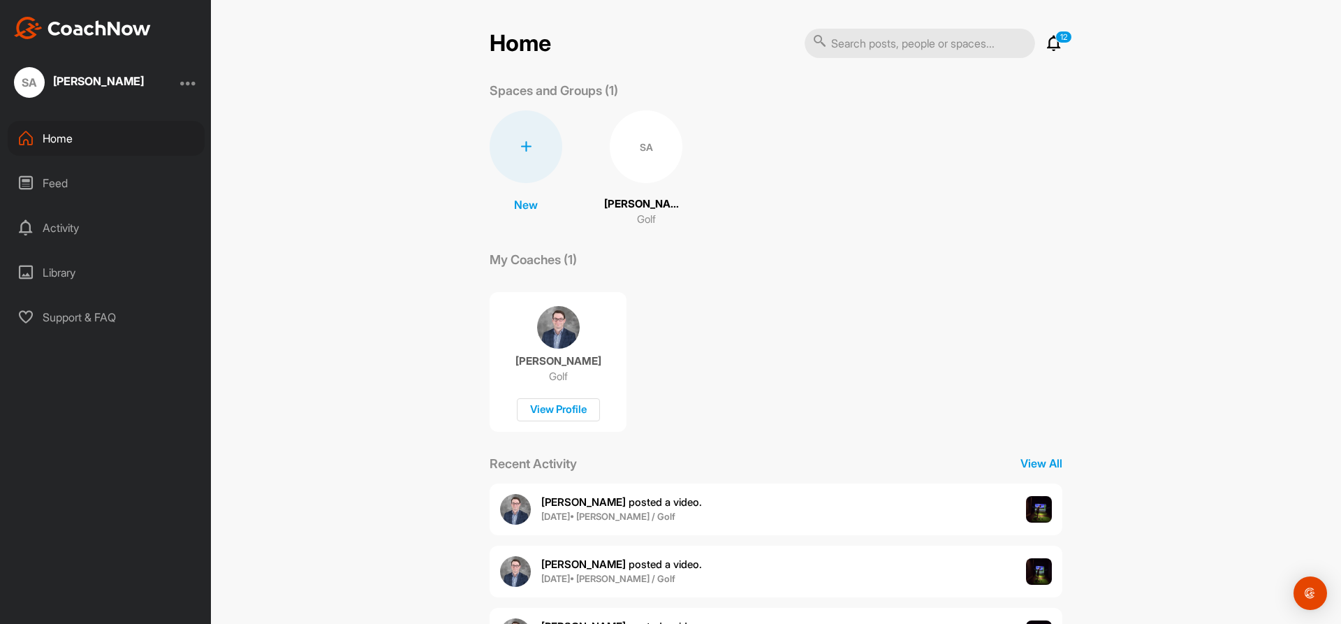
click at [56, 187] on div "Feed" at bounding box center [106, 183] width 197 height 35
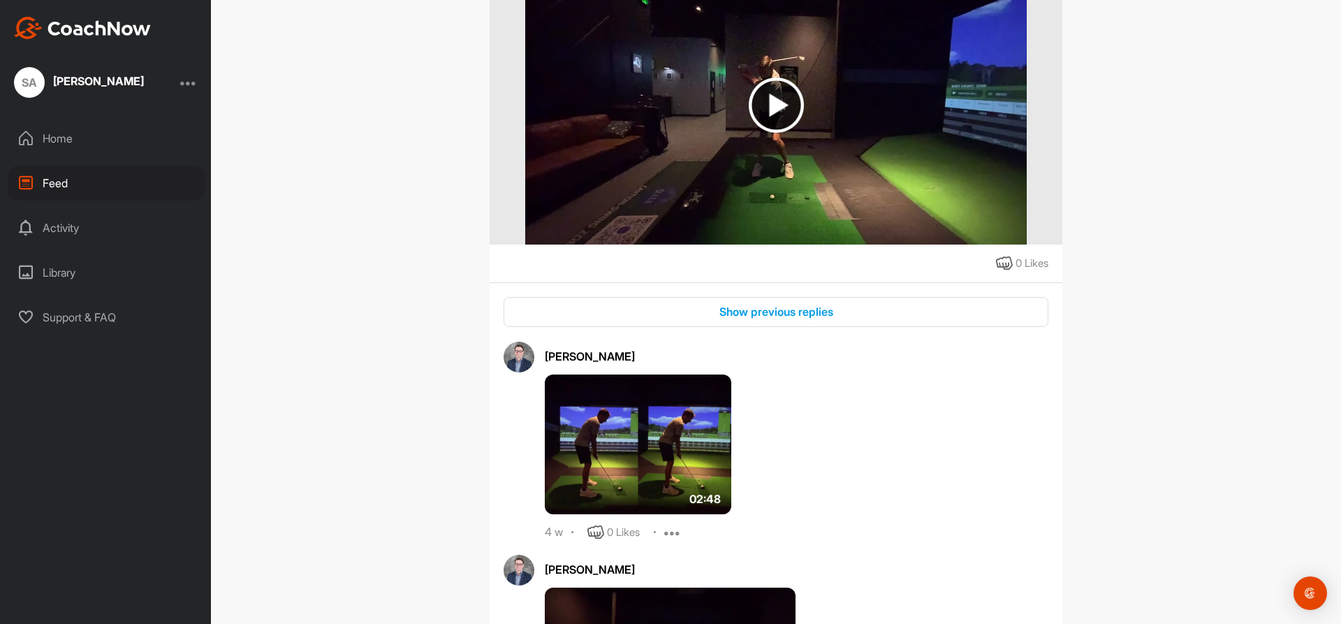
scroll to position [252, 0]
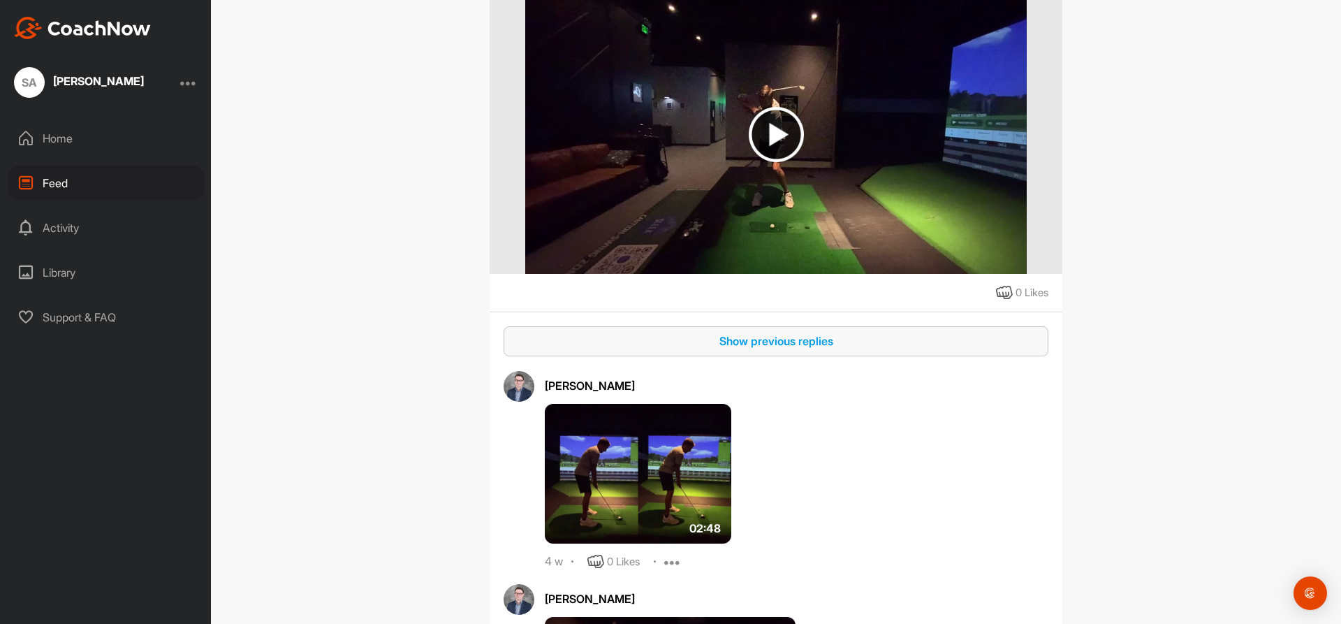
click at [810, 349] on div "Show previous replies" at bounding box center [776, 341] width 523 height 17
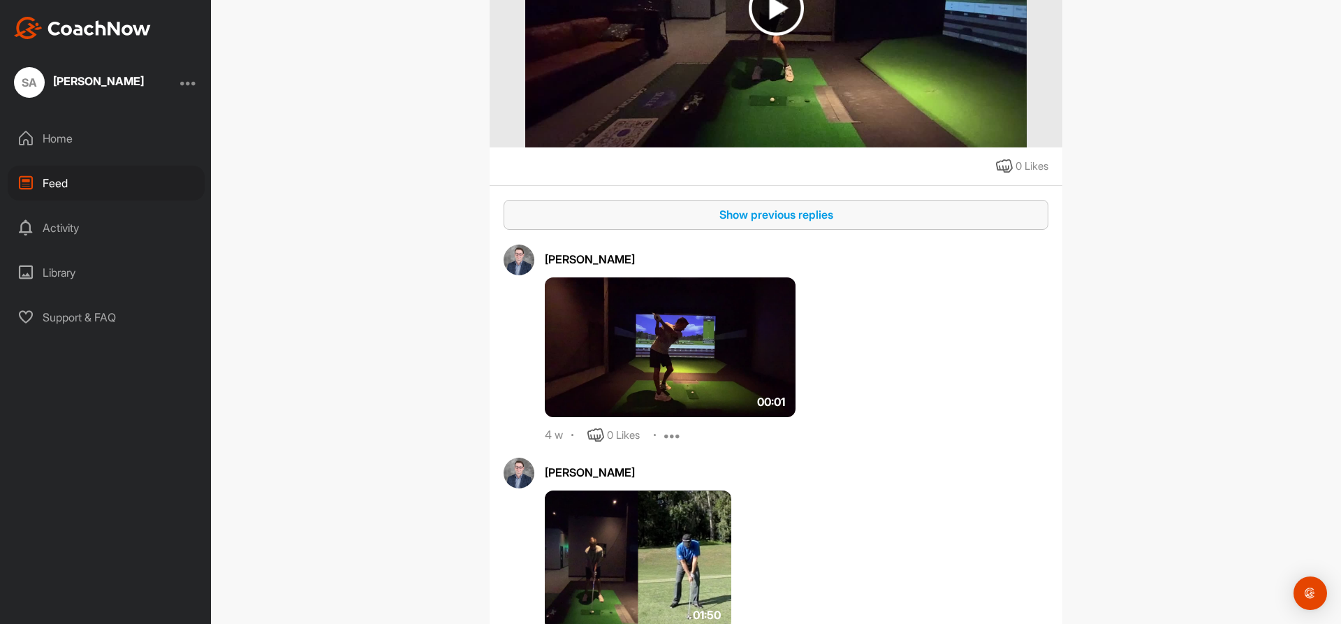
scroll to position [671, 0]
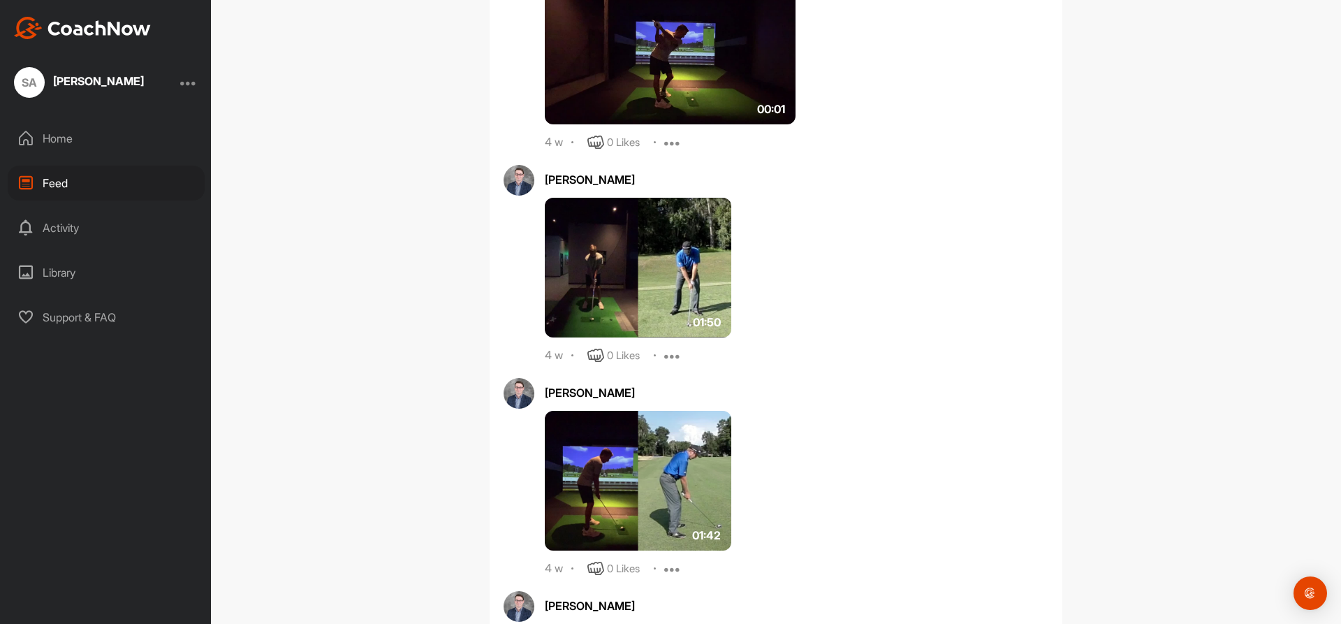
click at [661, 483] on img at bounding box center [638, 481] width 187 height 140
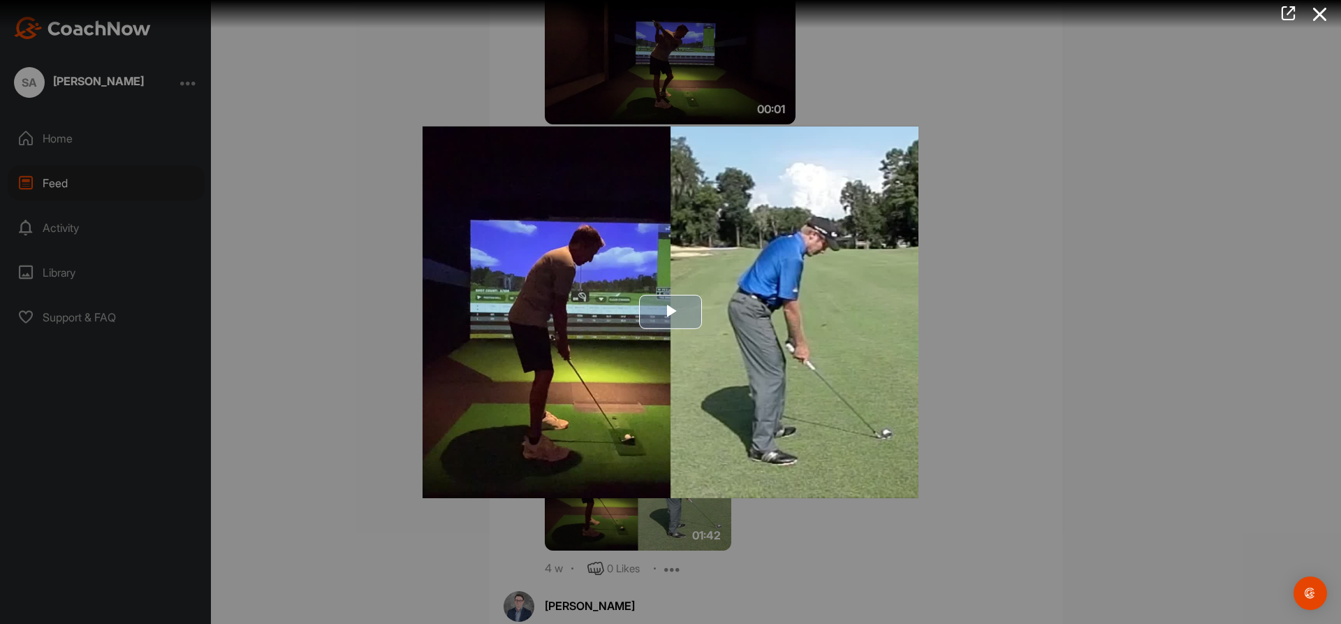
click at [671, 312] on span "Video Player" at bounding box center [671, 312] width 0 height 0
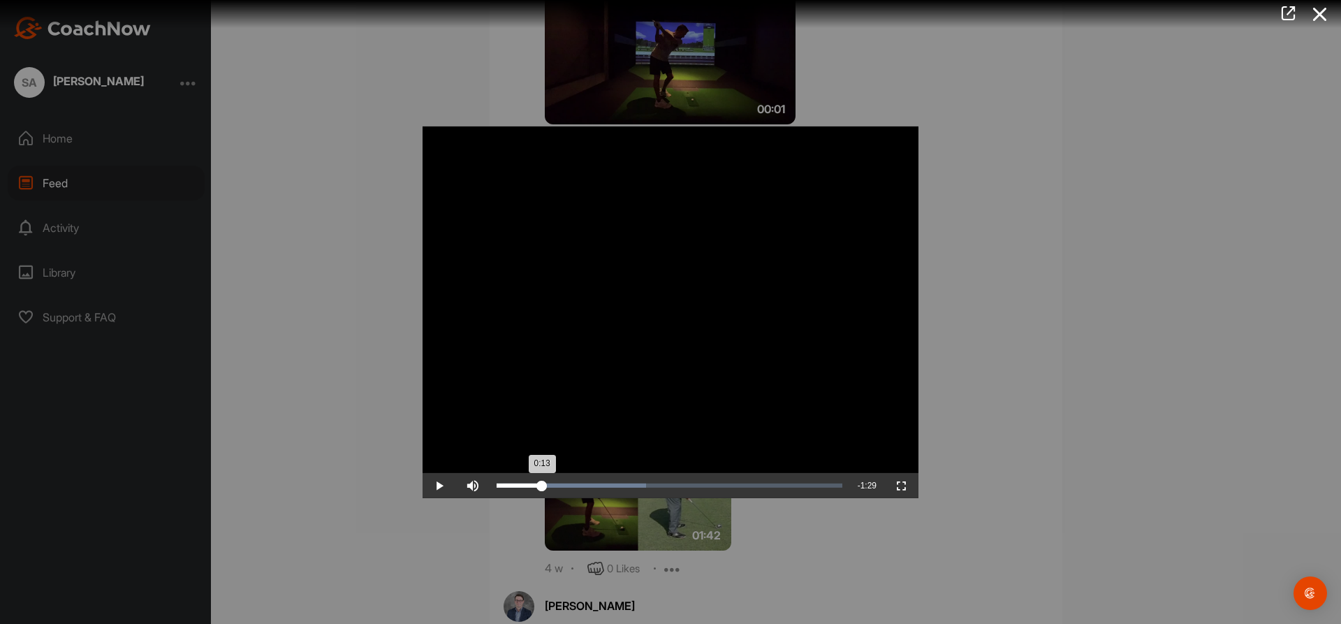
click at [542, 480] on div "Loaded : 43.33% 0:13 0:13" at bounding box center [670, 485] width 360 height 25
drag, startPoint x: 543, startPoint y: 479, endPoint x: 510, endPoint y: 477, distance: 32.9
click at [510, 477] on div "Loaded : 43.33% 0:03 0:03" at bounding box center [670, 485] width 360 height 25
click at [548, 481] on div "Loaded : 43.33% 0:03 0:09" at bounding box center [670, 485] width 360 height 25
click at [505, 486] on div "0:10" at bounding box center [514, 485] width 35 height 4
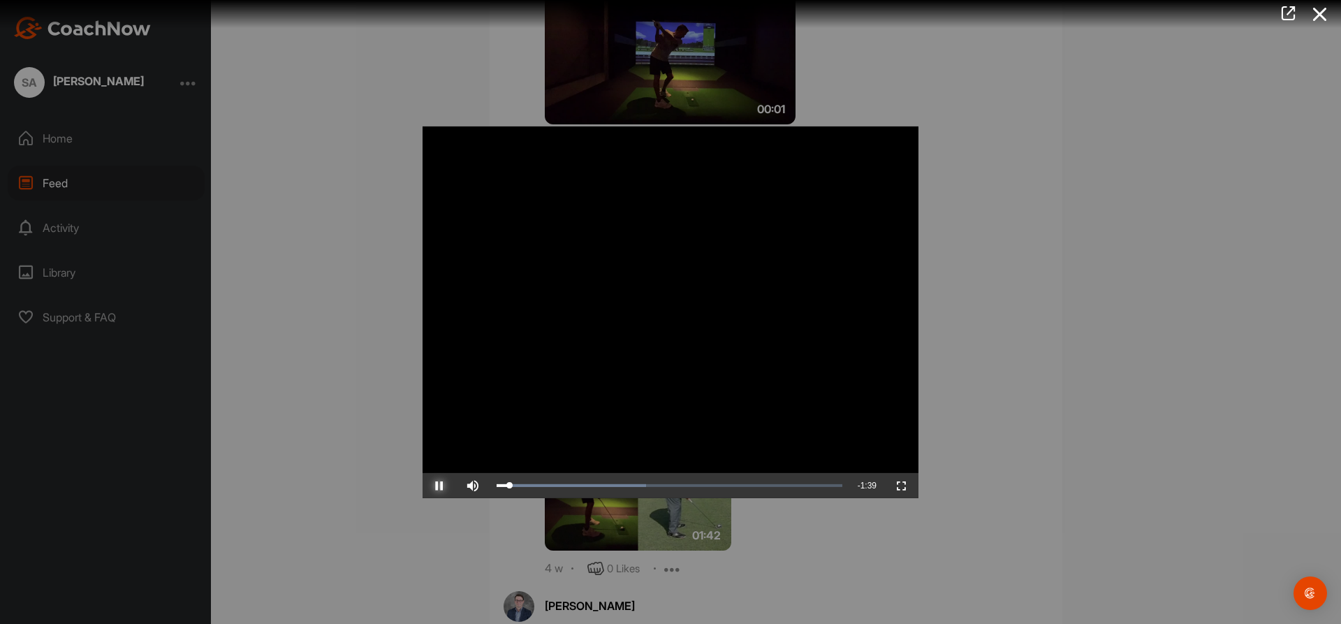
click at [437, 486] on span "Video Player" at bounding box center [440, 486] width 34 height 0
click at [518, 486] on div "Loaded : 43.33% 0:06 0:11" at bounding box center [670, 485] width 346 height 4
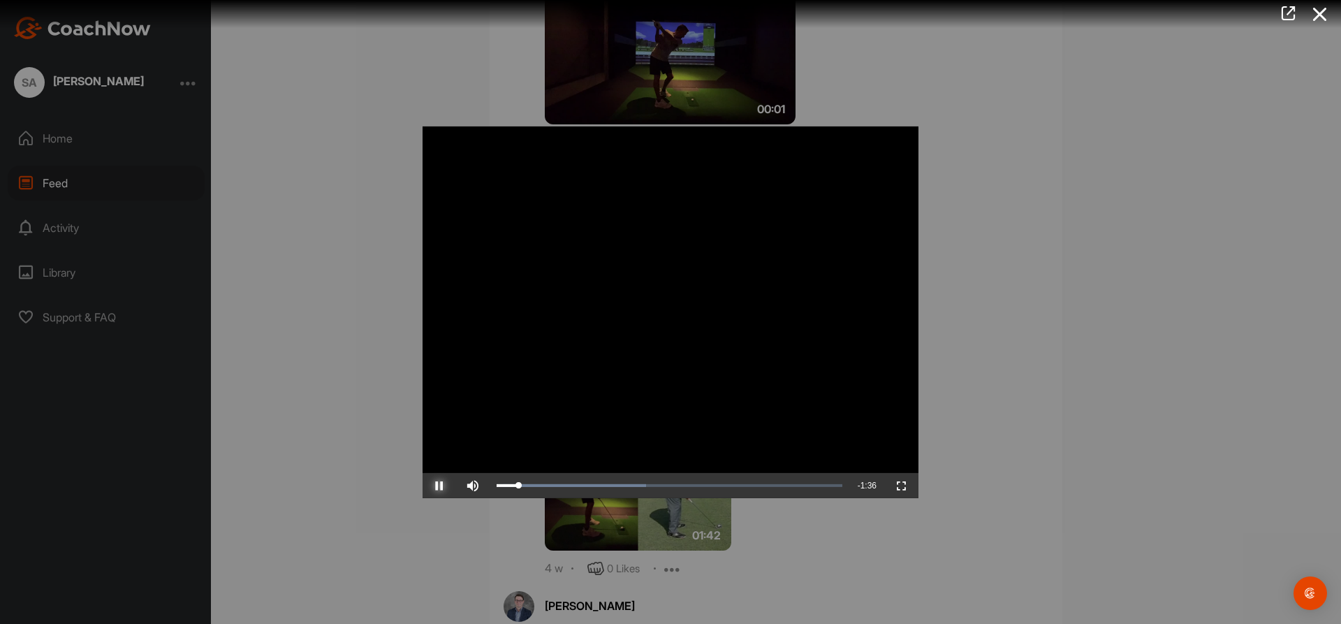
click at [444, 486] on span "Video Player" at bounding box center [440, 486] width 34 height 0
click at [442, 486] on span "Video Player" at bounding box center [440, 486] width 34 height 0
click at [439, 486] on span "Video Player" at bounding box center [440, 486] width 34 height 0
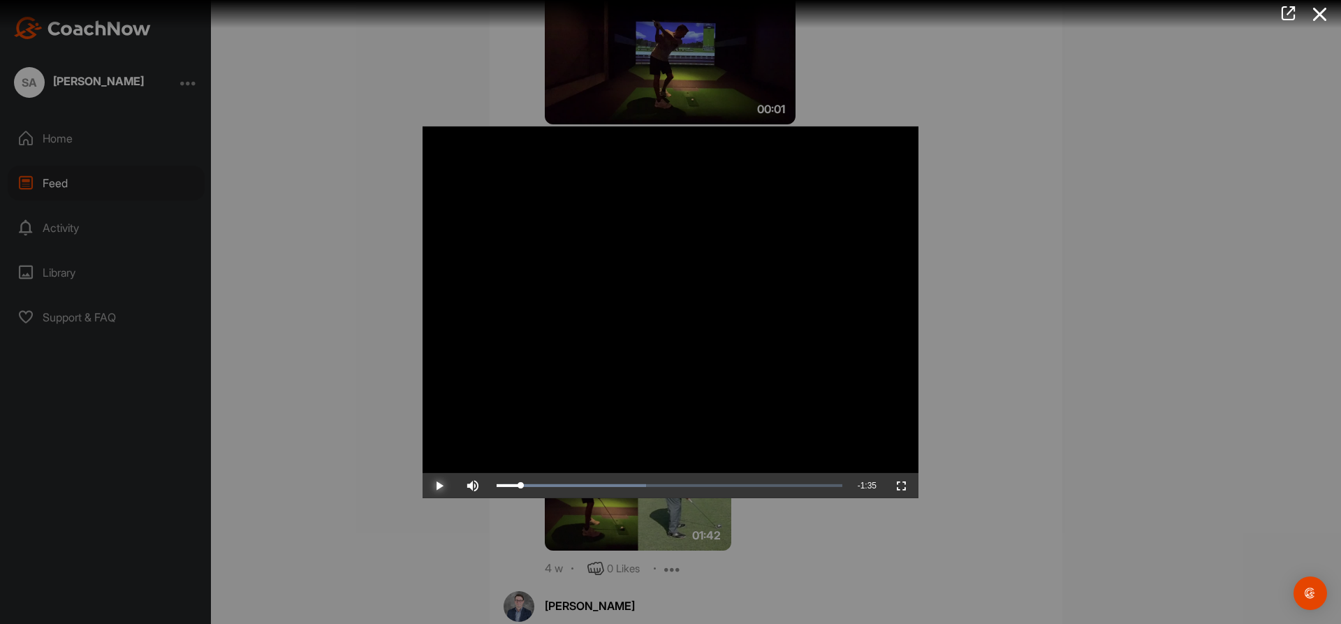
click at [439, 486] on span "Video Player" at bounding box center [440, 486] width 34 height 0
click at [520, 483] on div "0:07" at bounding box center [508, 485] width 23 height 4
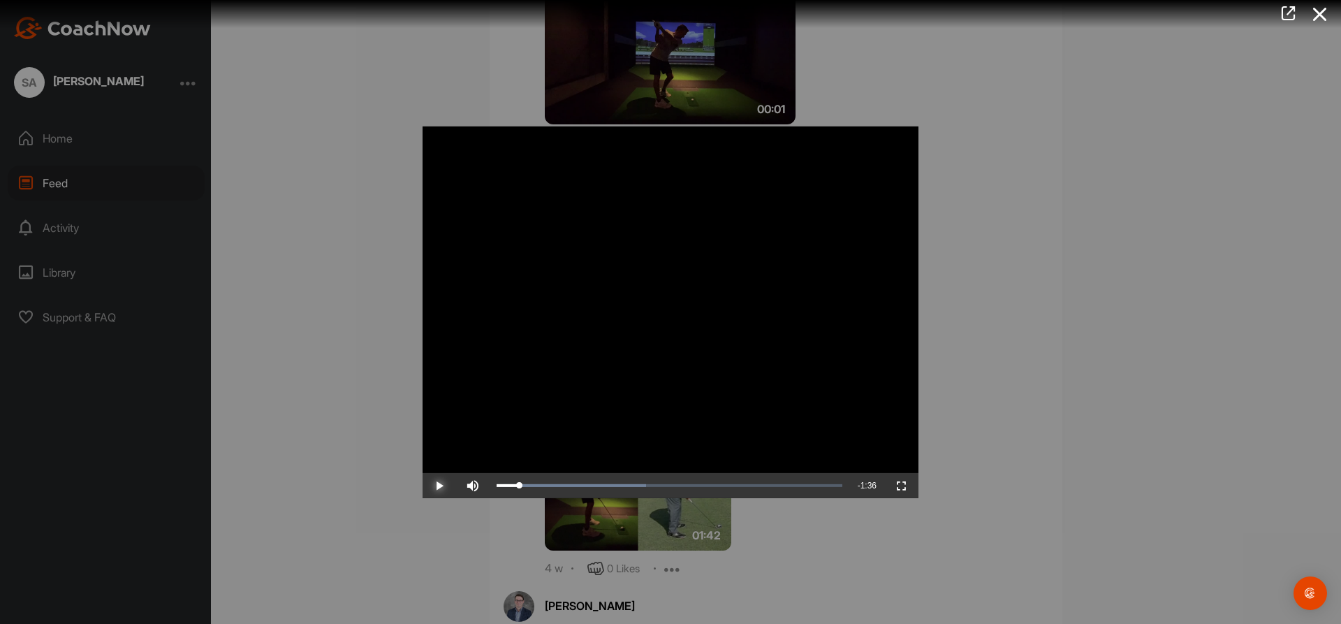
click at [437, 486] on span "Video Player" at bounding box center [440, 486] width 34 height 0
click at [565, 483] on div "Loaded : 43.33% 0:20 0:20" at bounding box center [670, 485] width 360 height 25
click at [611, 480] on div "Loaded : 43.33% 0:33 0:23" at bounding box center [670, 485] width 360 height 25
click at [642, 477] on div "Loaded : 63.93% 0:42 0:42" at bounding box center [670, 485] width 360 height 25
click at [660, 481] on div "Loaded : 63.93% 0:48 0:43" at bounding box center [670, 485] width 360 height 25
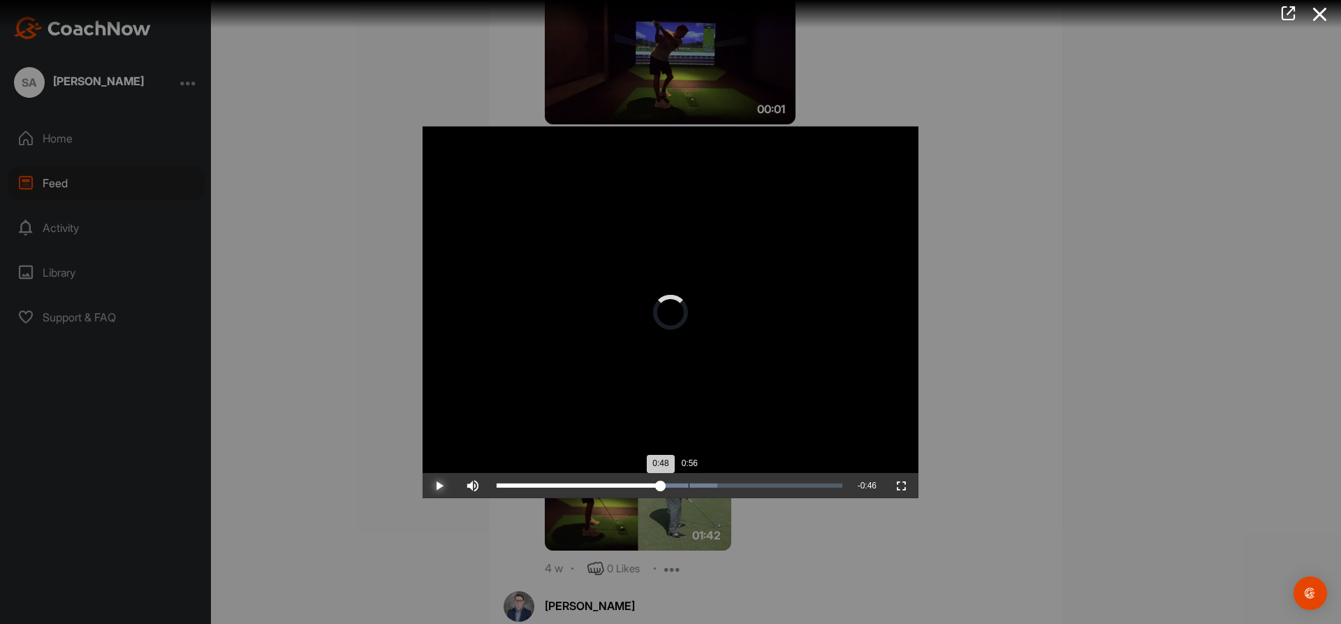
click at [690, 477] on div "Loaded : 63.93% 0:56 0:48" at bounding box center [670, 485] width 360 height 25
click at [713, 479] on div "Loaded : 88.86% 1:03 1:03" at bounding box center [670, 485] width 360 height 25
click at [739, 477] on div "Loaded : 88.86% 1:11 1:11" at bounding box center [670, 485] width 360 height 25
click at [781, 481] on div "Loaded : 88.86% 1:23 1:14" at bounding box center [670, 485] width 360 height 25
click at [797, 483] on div "Loaded : 88.86% 1:28 1:24" at bounding box center [670, 485] width 360 height 25
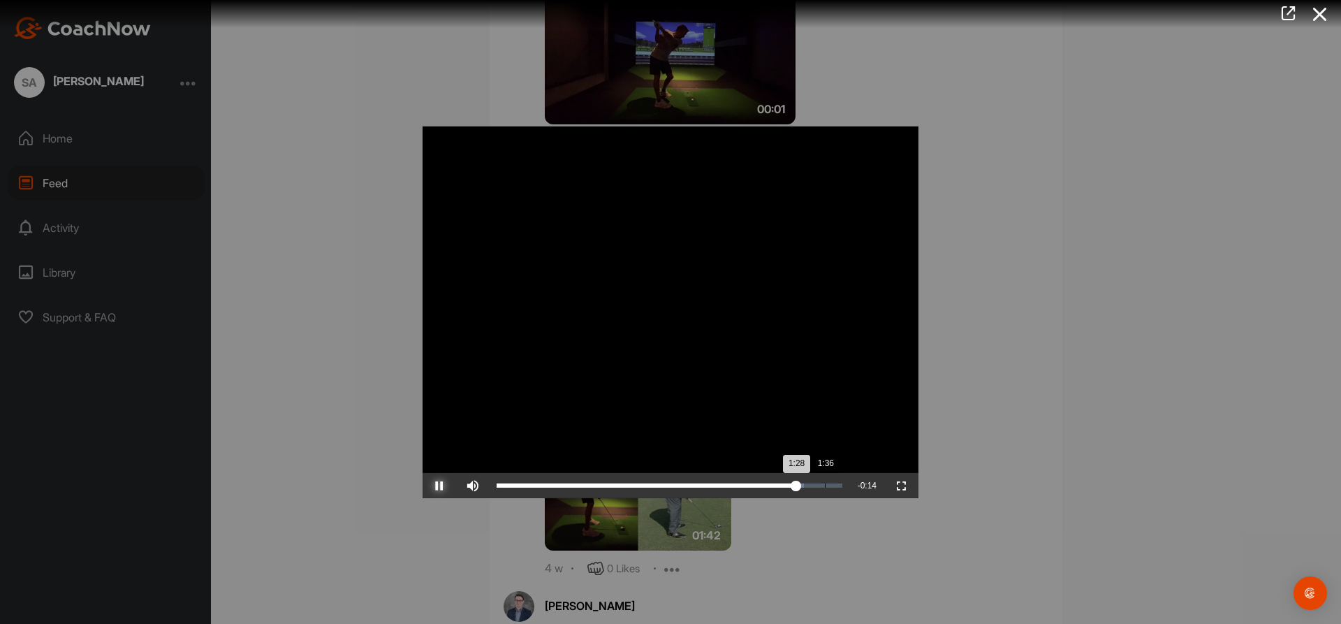
click at [825, 482] on div "Loaded : 88.86% 1:36 1:28" at bounding box center [670, 485] width 360 height 25
click at [1319, 11] on icon at bounding box center [1320, 14] width 32 height 26
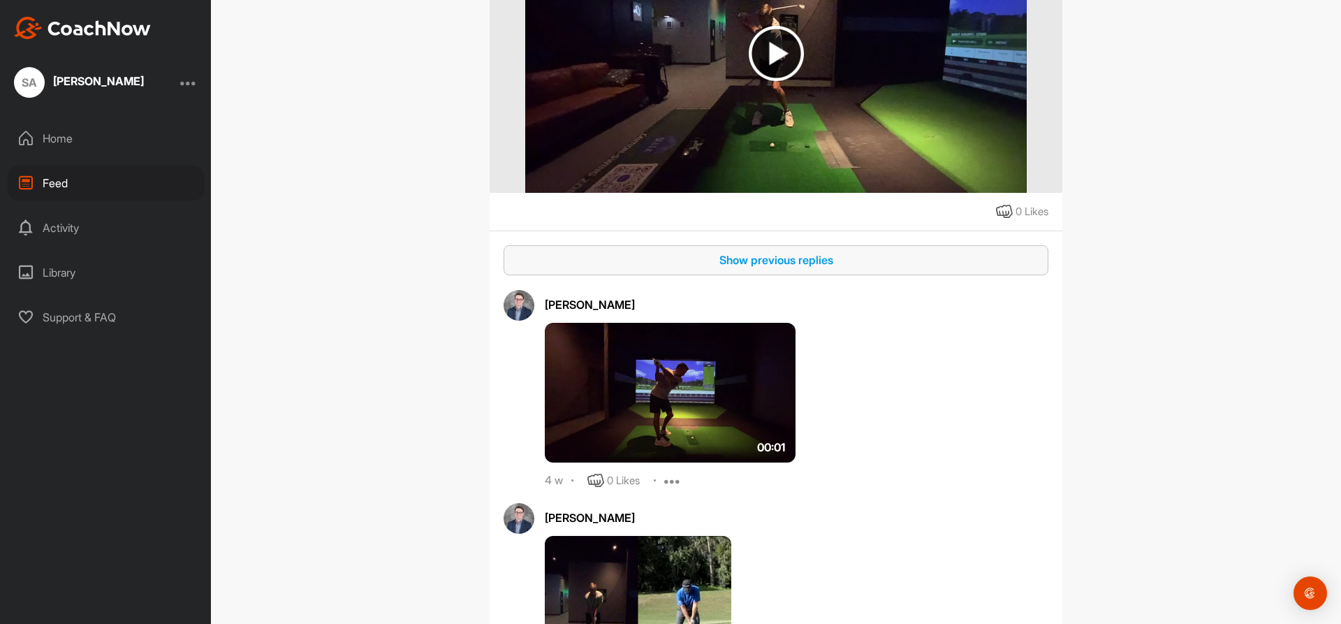
scroll to position [168, 0]
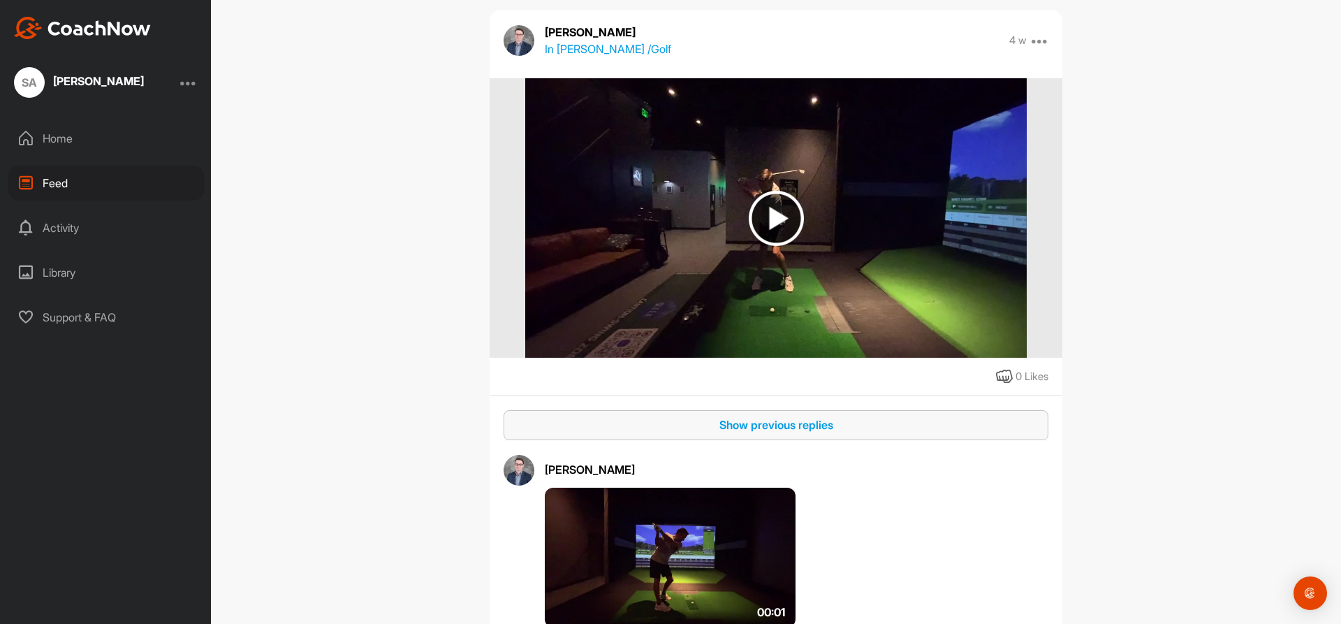
click at [736, 431] on div "Show previous replies" at bounding box center [776, 424] width 523 height 17
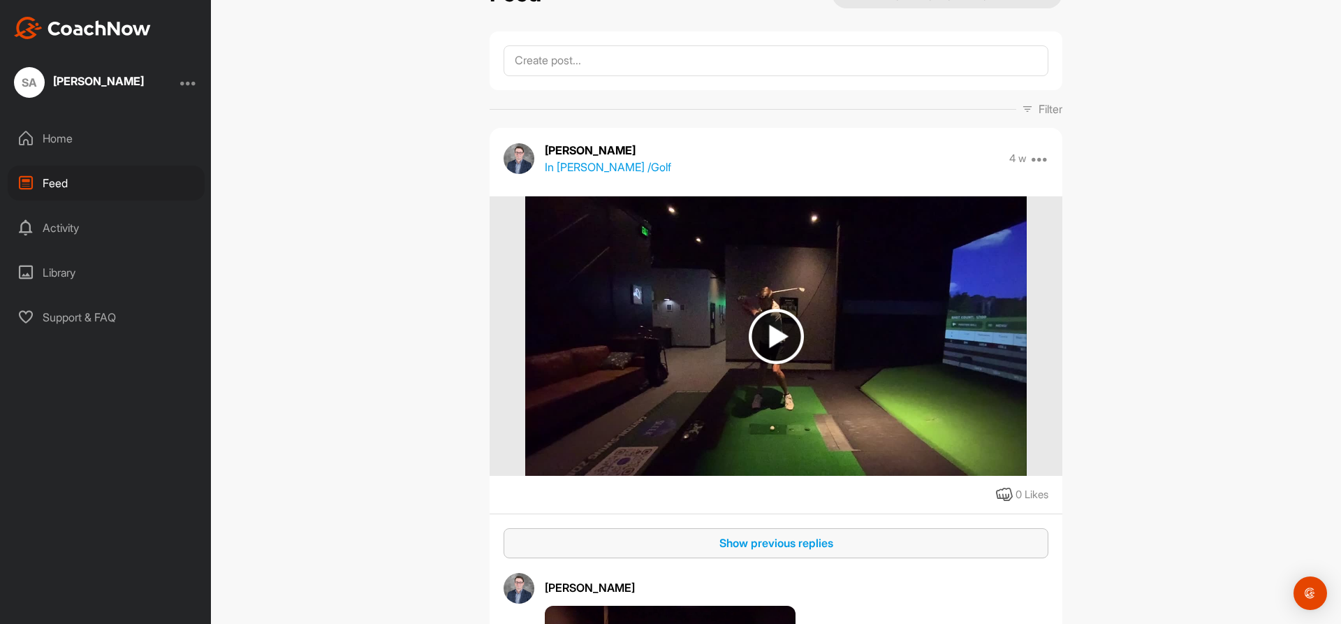
scroll to position [0, 0]
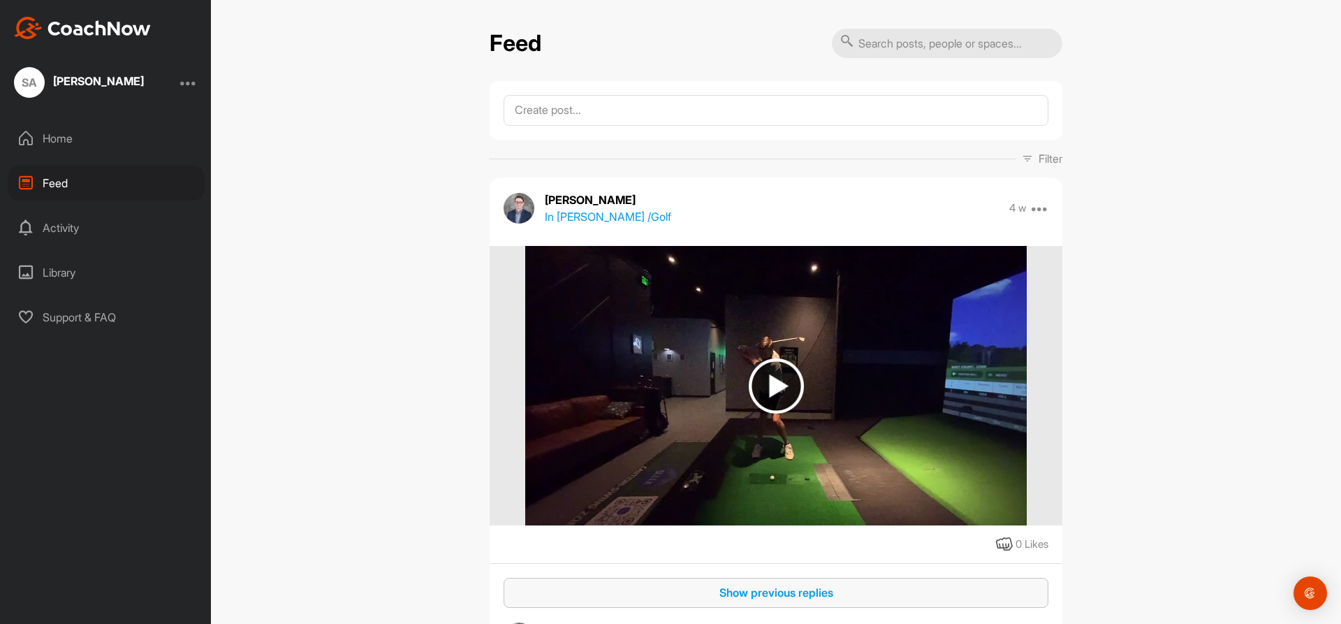
click at [37, 272] on div "Library" at bounding box center [106, 272] width 197 height 35
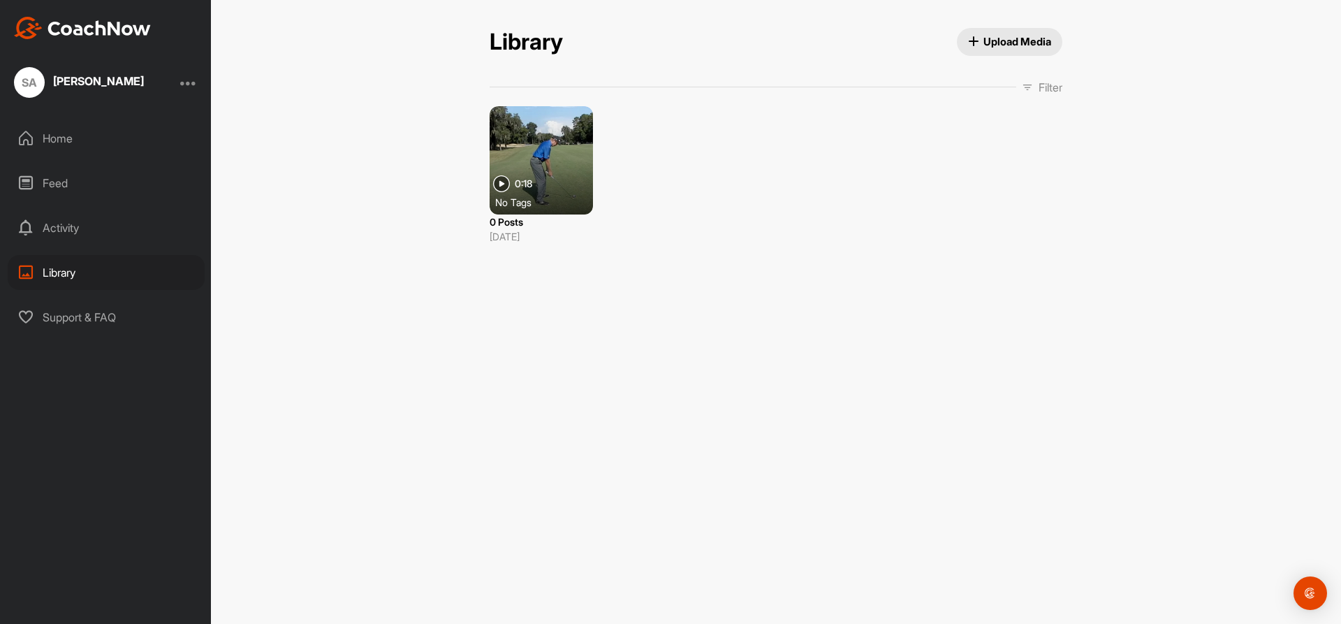
click at [559, 163] on div at bounding box center [541, 160] width 103 height 108
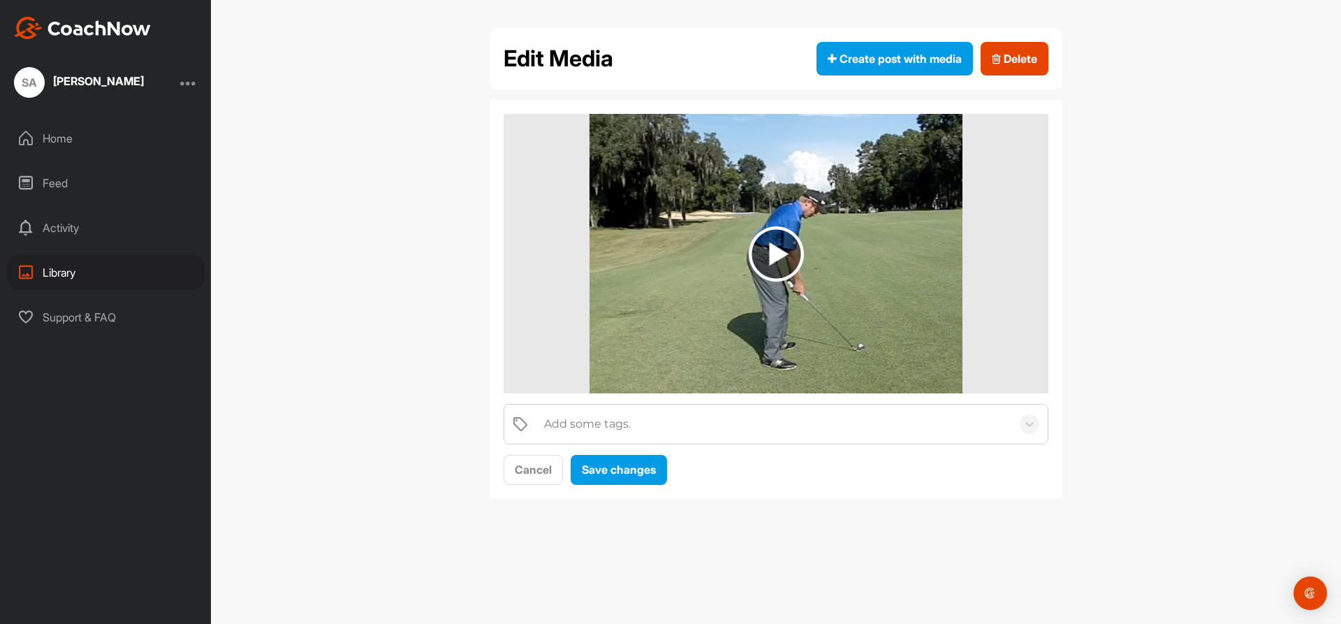
click at [778, 254] on img at bounding box center [776, 253] width 55 height 55
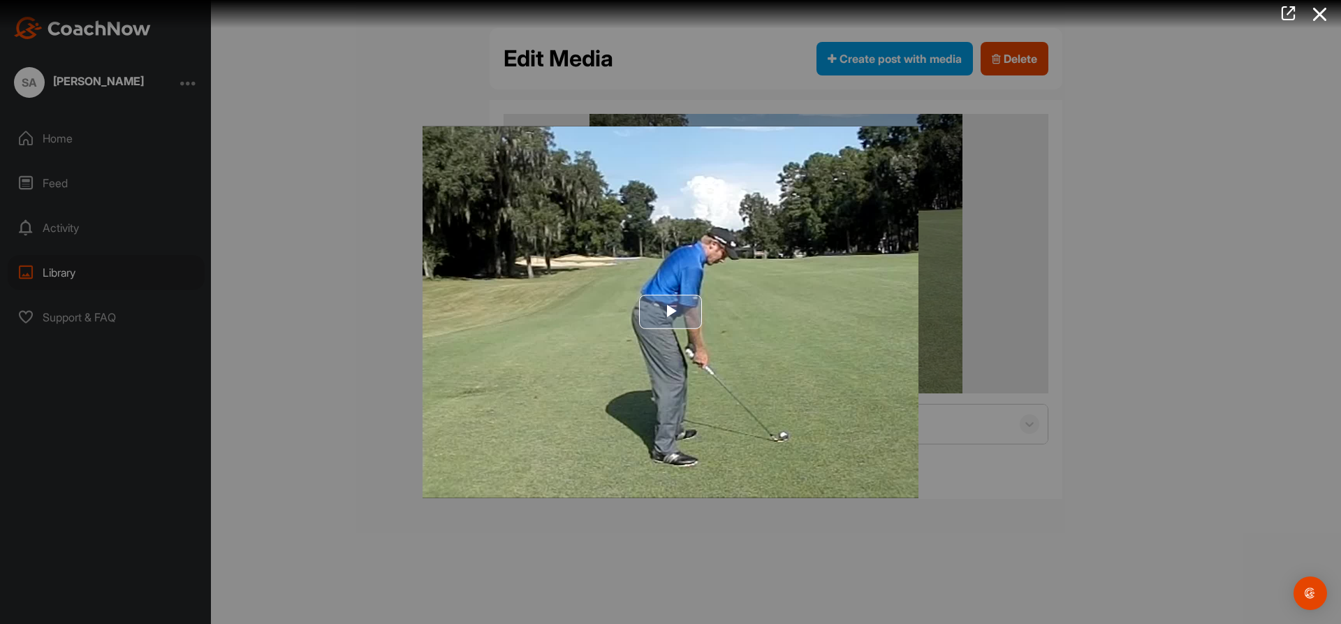
click at [671, 312] on span "Video Player" at bounding box center [671, 312] width 0 height 0
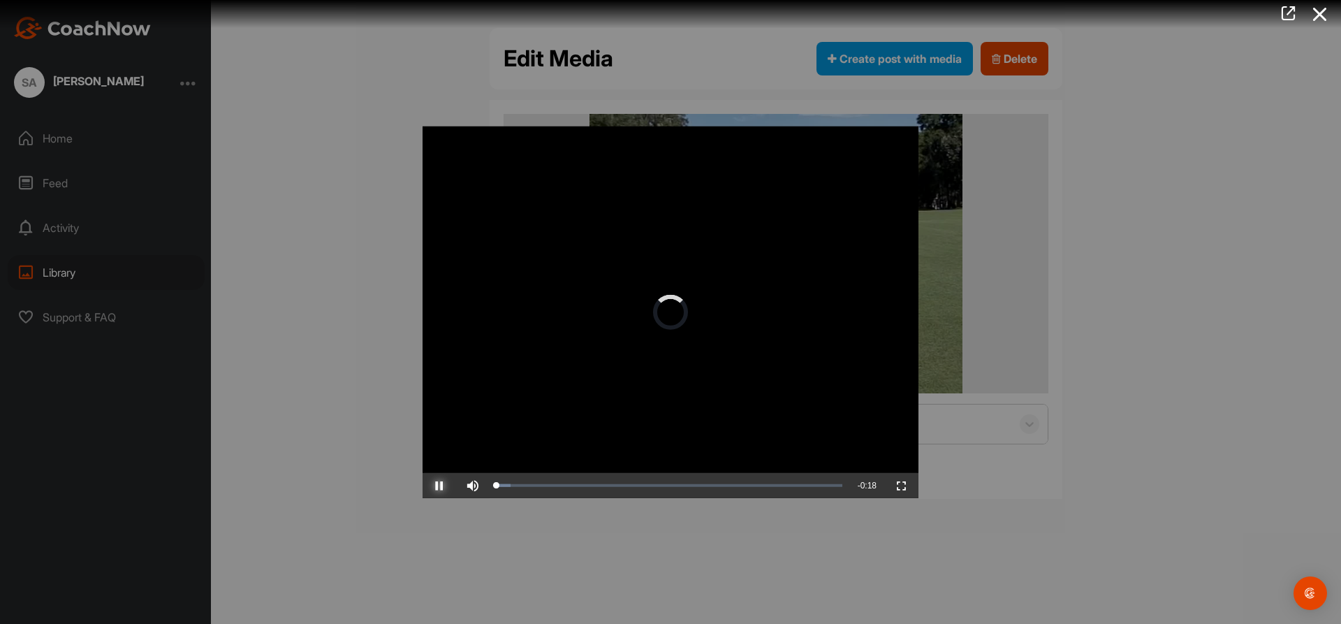
click at [433, 486] on span "Video Player" at bounding box center [440, 486] width 34 height 0
click at [442, 486] on span "Video Player" at bounding box center [440, 486] width 34 height 0
click at [438, 486] on span "Video Player" at bounding box center [440, 486] width 34 height 0
click at [545, 485] on div "0:02" at bounding box center [521, 485] width 48 height 4
drag, startPoint x: 547, startPoint y: 487, endPoint x: 693, endPoint y: 501, distance: 146.7
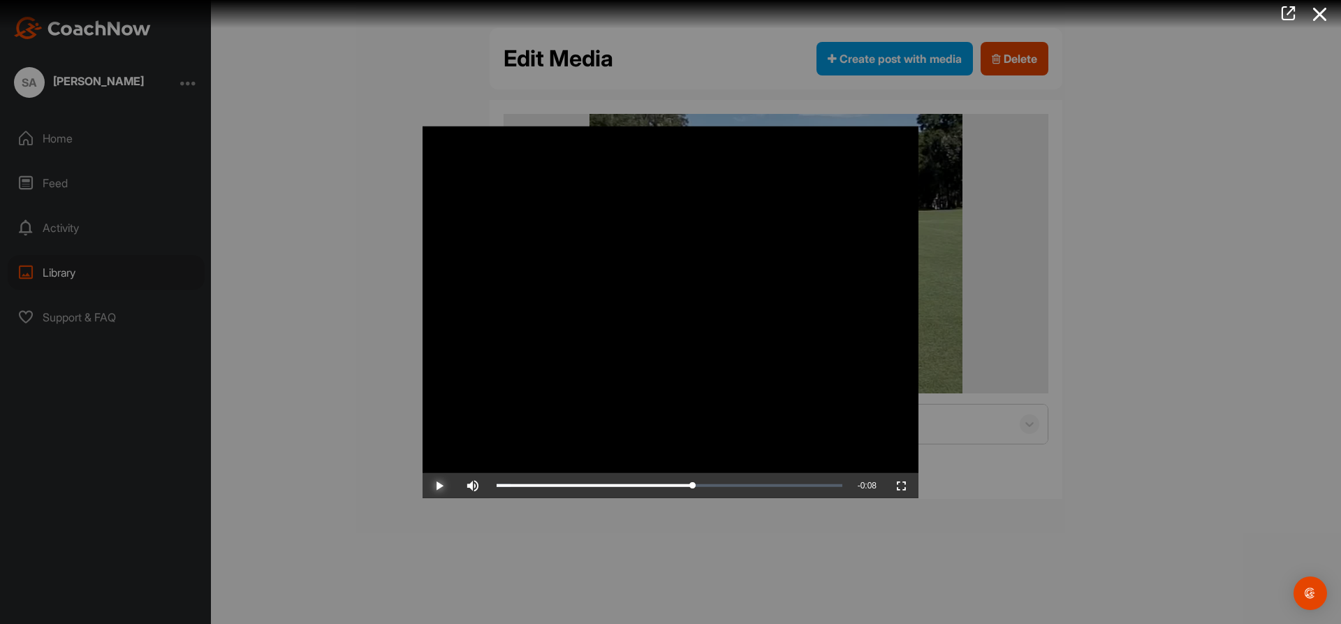
click at [693, 501] on div "Video Player is loading. Play Video Play Skip Backward Skip Forward Mute 0% Cur…" at bounding box center [671, 312] width 524 height 400
click at [440, 486] on span "Video Player" at bounding box center [440, 486] width 34 height 0
drag, startPoint x: 695, startPoint y: 486, endPoint x: 776, endPoint y: 386, distance: 128.2
click at [776, 386] on div "Video Player is loading. Play Video Play Skip Backward Skip Forward Mute 72% Cu…" at bounding box center [671, 312] width 496 height 372
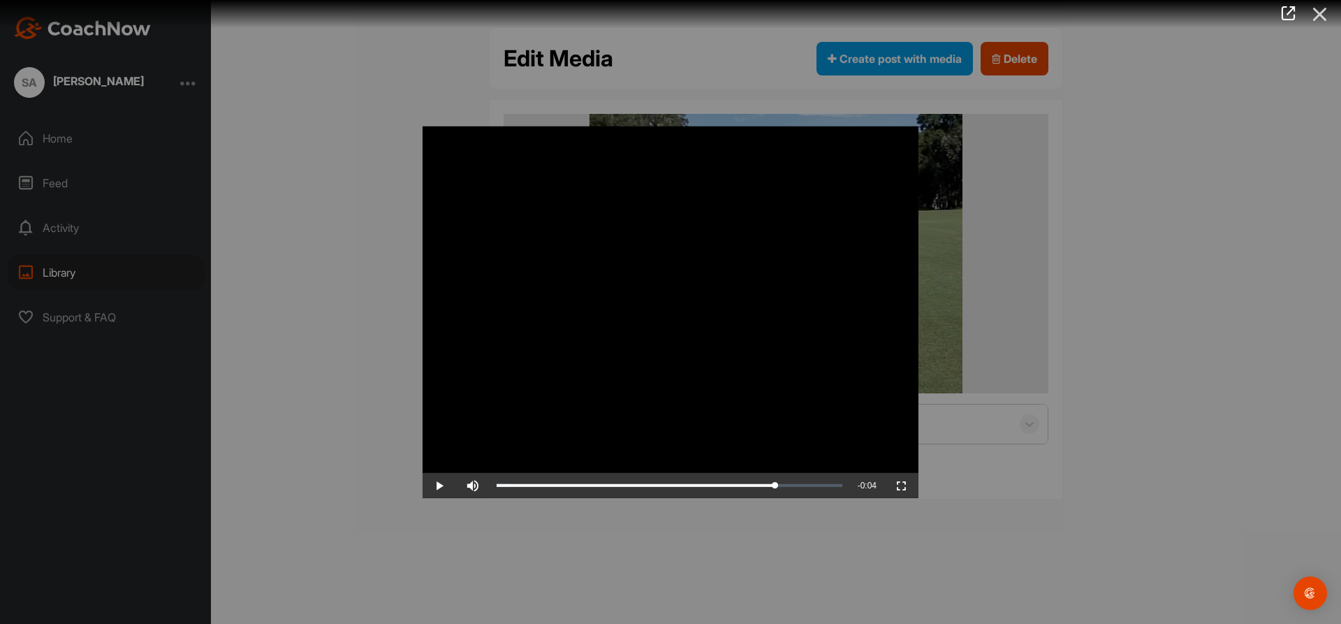
click at [1328, 13] on icon at bounding box center [1320, 14] width 32 height 26
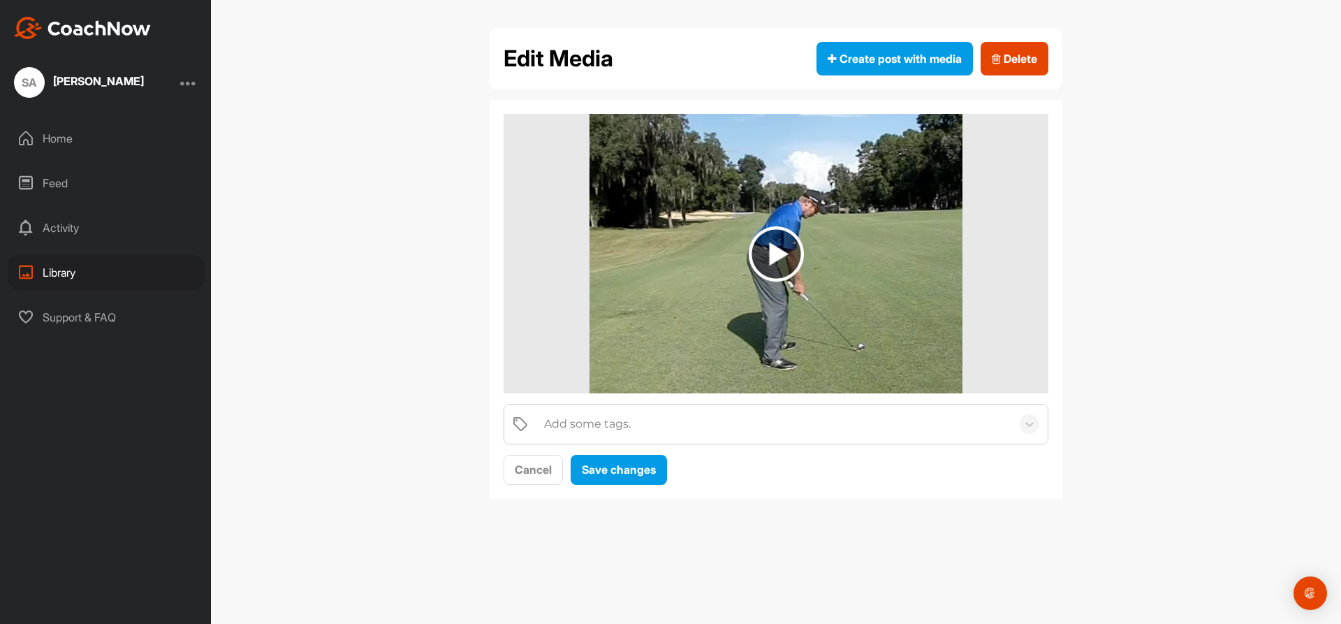
click at [46, 187] on div "Feed" at bounding box center [106, 183] width 197 height 35
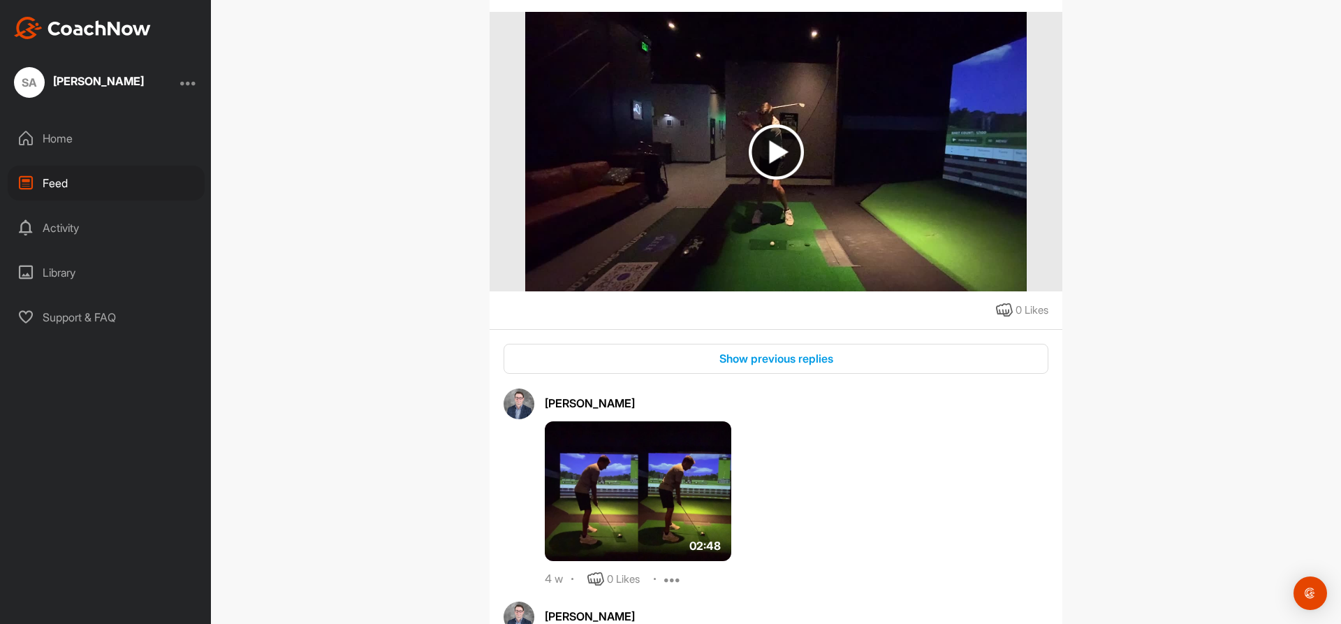
scroll to position [252, 0]
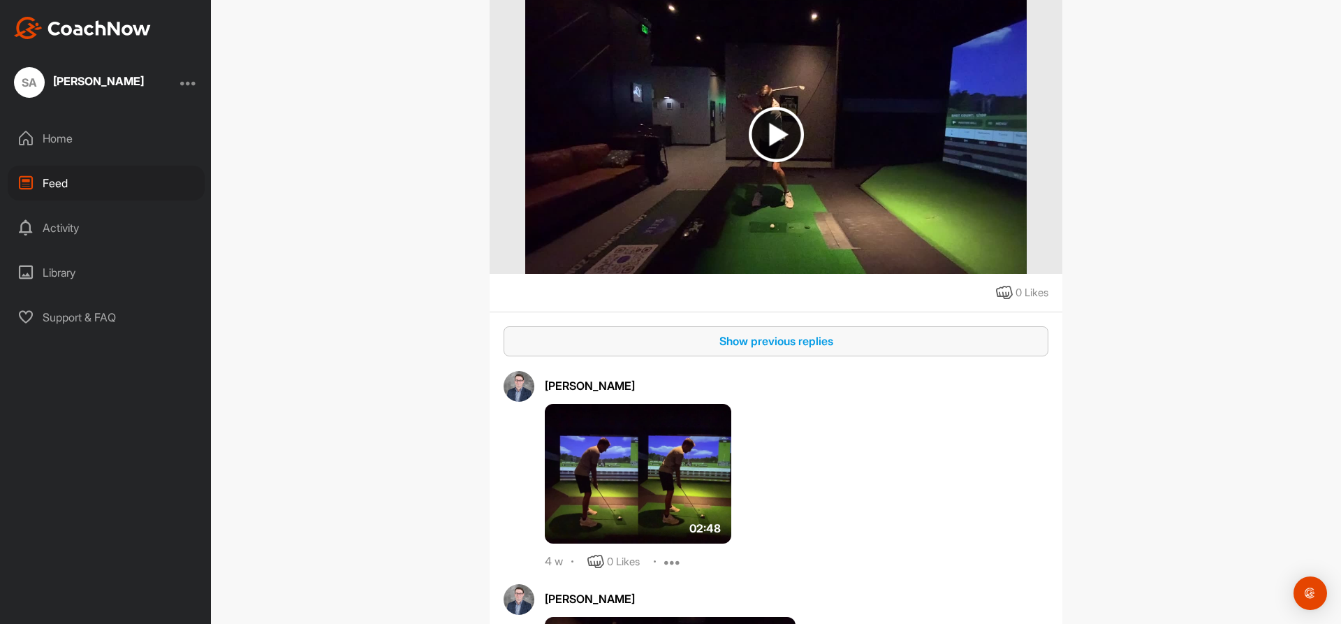
click at [781, 349] on div "Show previous replies" at bounding box center [776, 341] width 523 height 17
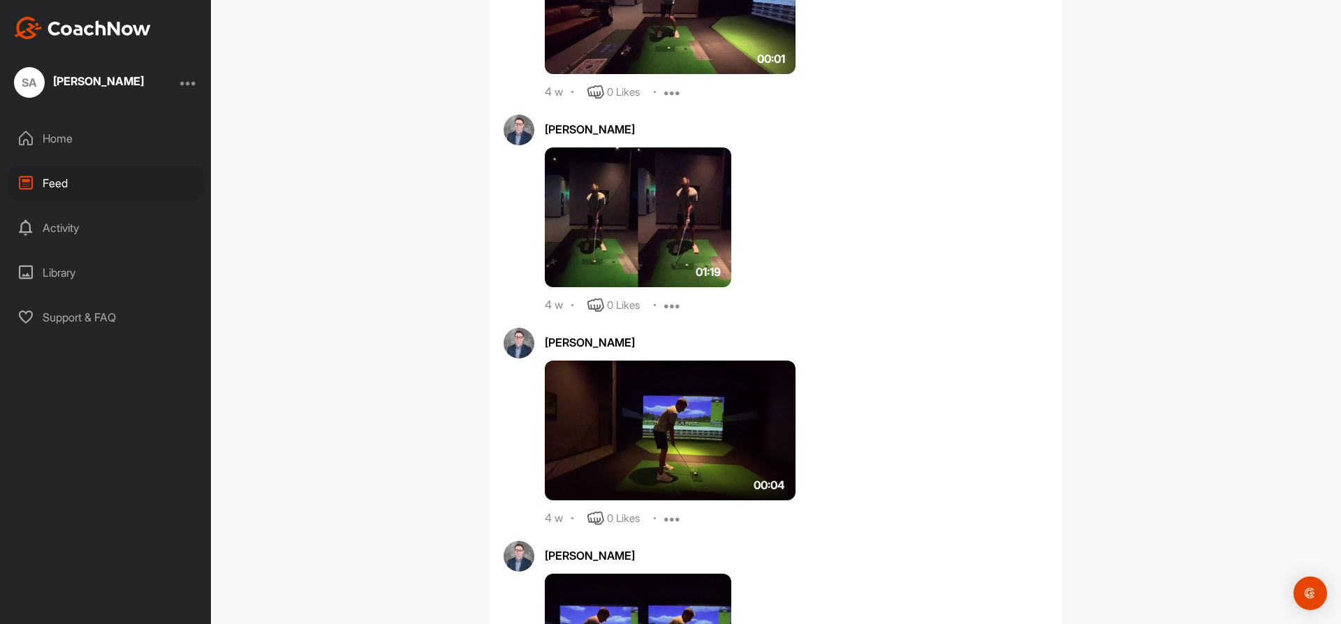
scroll to position [1928, 0]
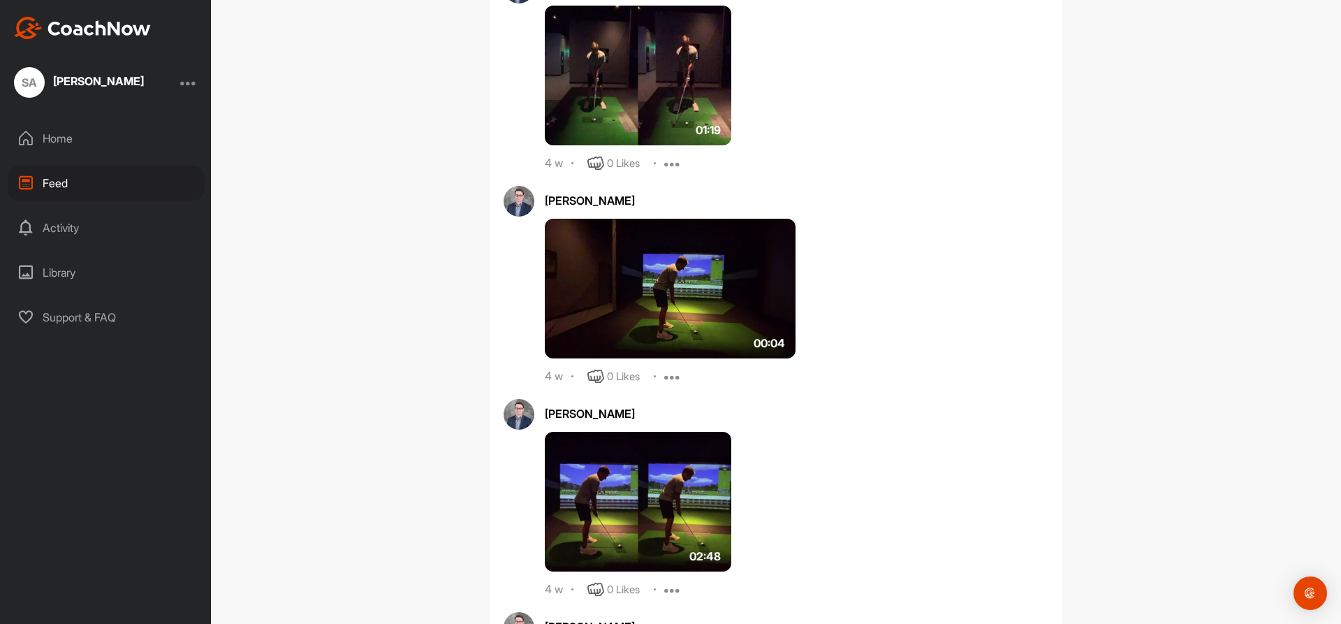
click at [674, 333] on img at bounding box center [670, 289] width 251 height 140
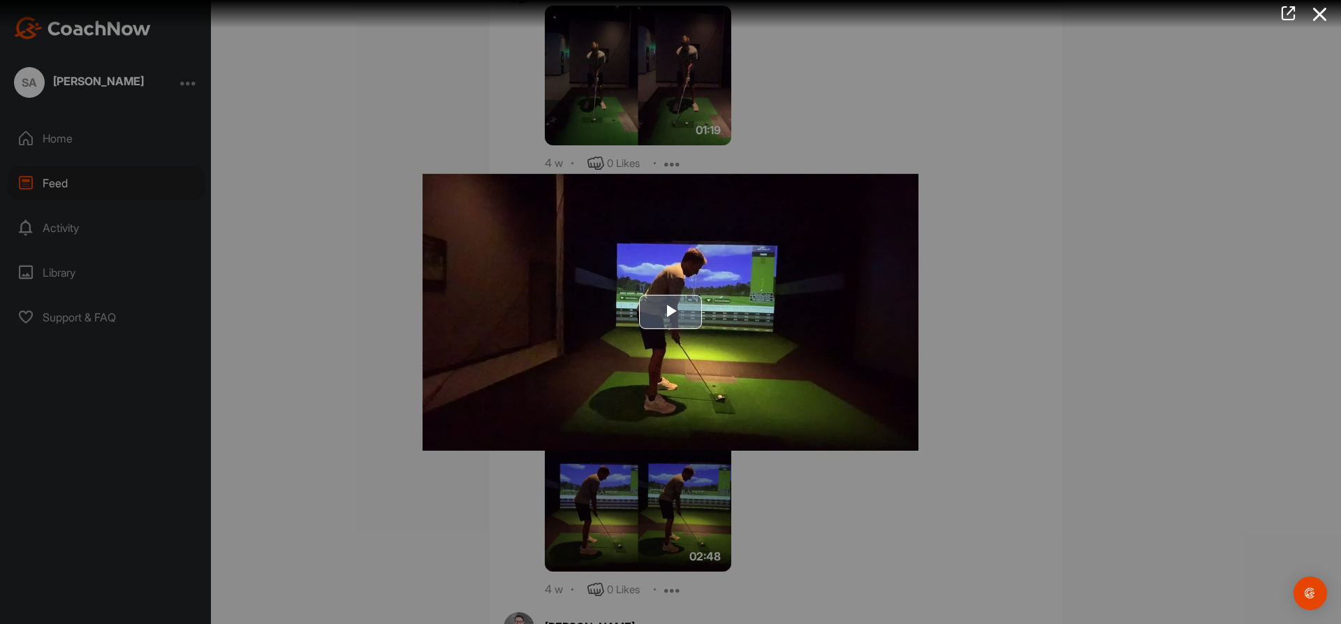
click at [671, 312] on span "Video Player" at bounding box center [671, 312] width 0 height 0
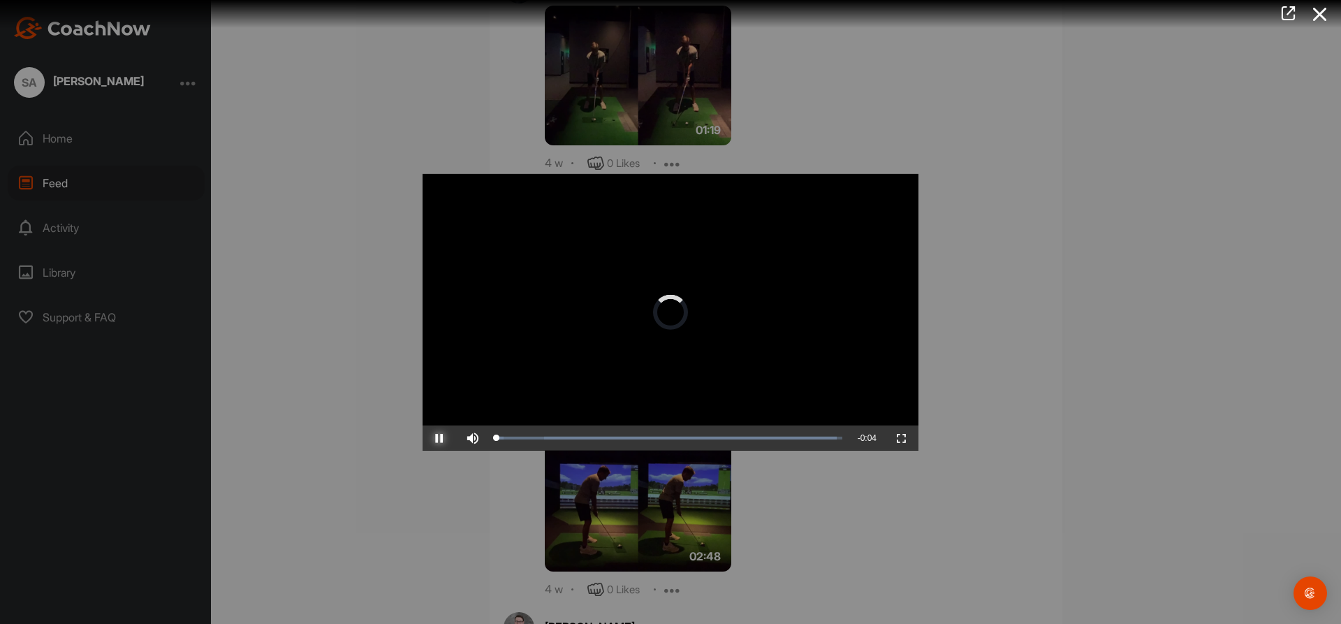
drag, startPoint x: 437, startPoint y: 435, endPoint x: 477, endPoint y: 441, distance: 39.6
click at [438, 438] on span "Video Player" at bounding box center [440, 438] width 34 height 0
drag, startPoint x: 495, startPoint y: 437, endPoint x: 544, endPoint y: 441, distance: 49.0
click at [544, 440] on div "0:00" at bounding box center [521, 438] width 48 height 4
click at [568, 436] on div "Loaded : 98.44% 0:00 0:00" at bounding box center [670, 438] width 360 height 25
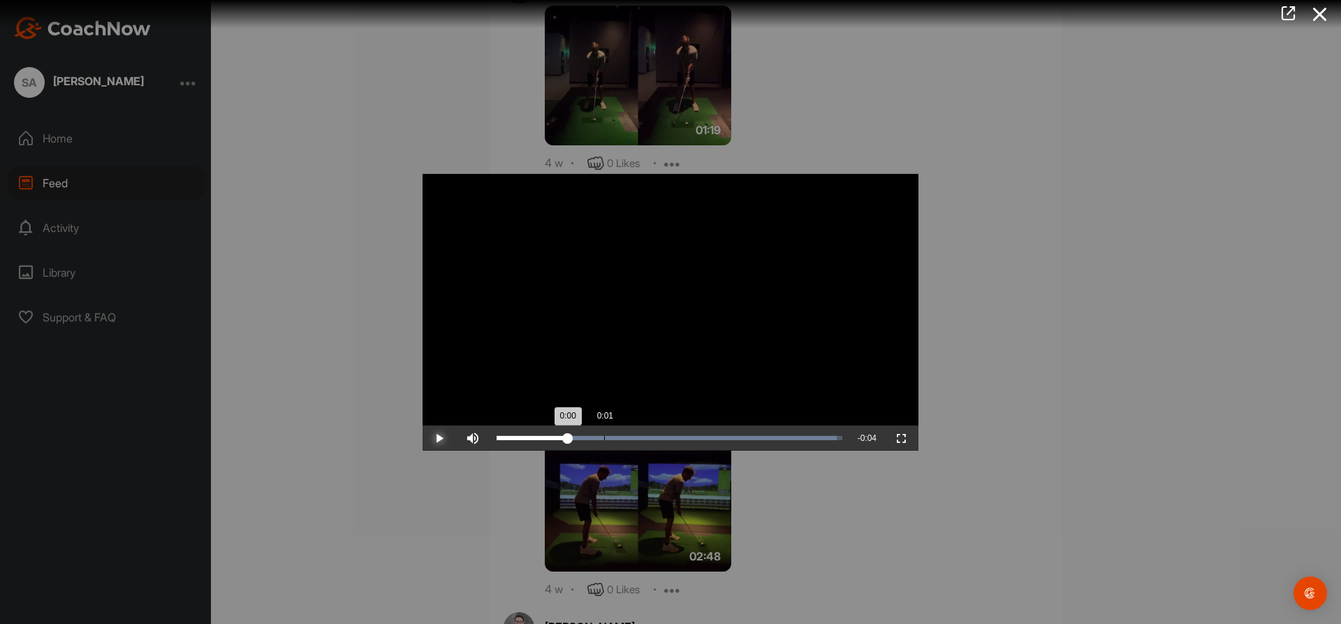
click at [607, 436] on div "Loaded : 98.44% 0:01 0:00" at bounding box center [670, 438] width 360 height 25
click at [441, 438] on span "Video Player" at bounding box center [440, 438] width 34 height 0
click at [437, 438] on span "Video Player" at bounding box center [440, 438] width 34 height 0
drag, startPoint x: 734, startPoint y: 437, endPoint x: 713, endPoint y: 419, distance: 27.7
click at [713, 419] on div "Video Player is loading. Play Video Play Skip Backward Skip Forward Mute Curren…" at bounding box center [671, 311] width 496 height 277
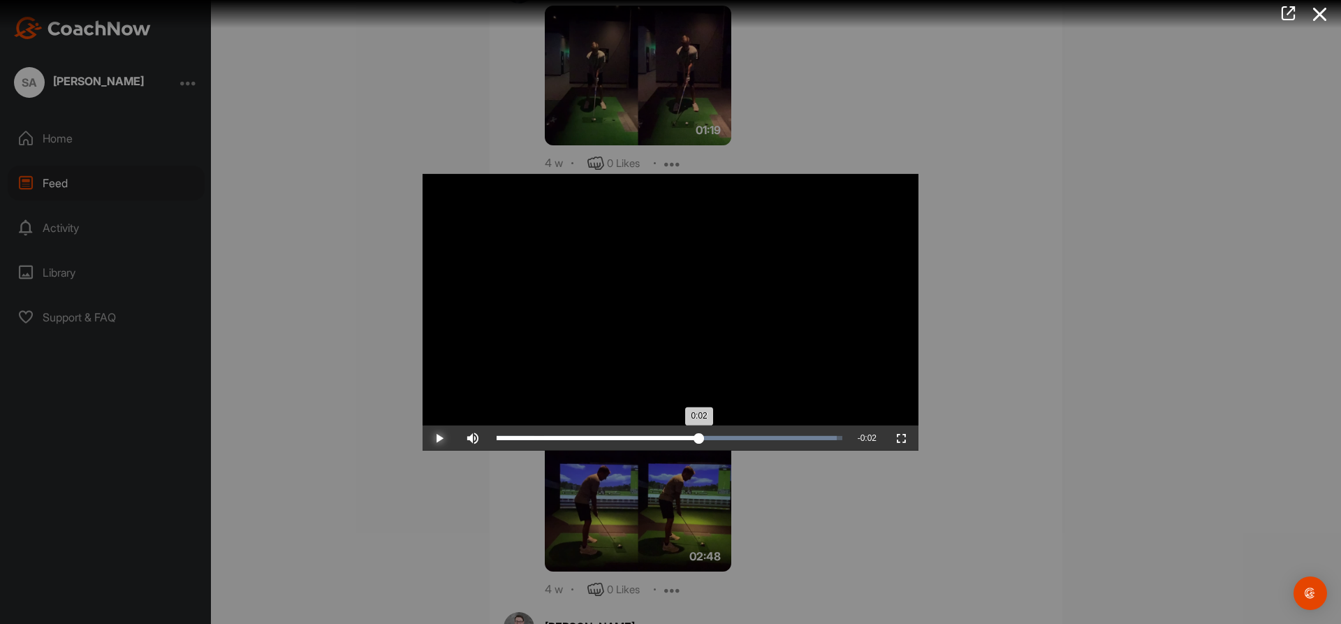
drag, startPoint x: 715, startPoint y: 435, endPoint x: 699, endPoint y: 429, distance: 16.6
click at [699, 429] on div "Loaded : 98.44% 0:02 0:02" at bounding box center [670, 438] width 360 height 25
drag, startPoint x: 700, startPoint y: 438, endPoint x: 537, endPoint y: 418, distance: 164.7
click at [541, 417] on div "Video Player is loading. Play Video Play Skip Backward Skip Forward Mute Curren…" at bounding box center [671, 311] width 496 height 277
click at [443, 438] on span "Video Player" at bounding box center [440, 438] width 34 height 0
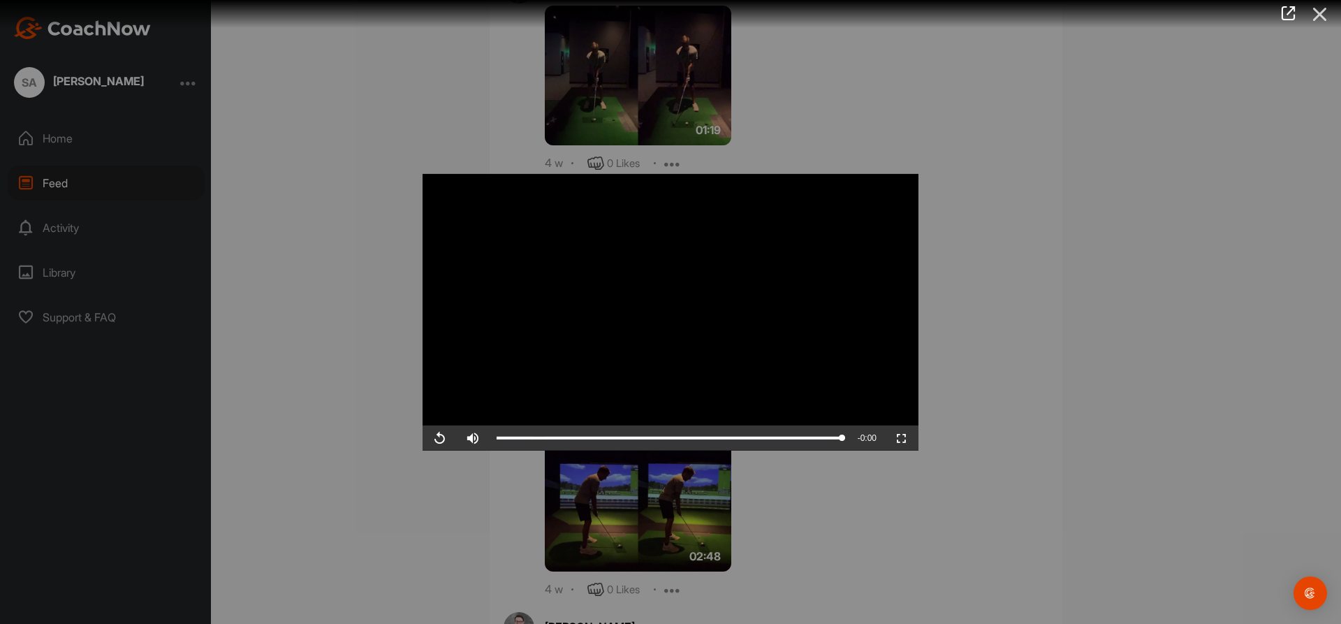
click at [1326, 13] on icon at bounding box center [1320, 14] width 32 height 26
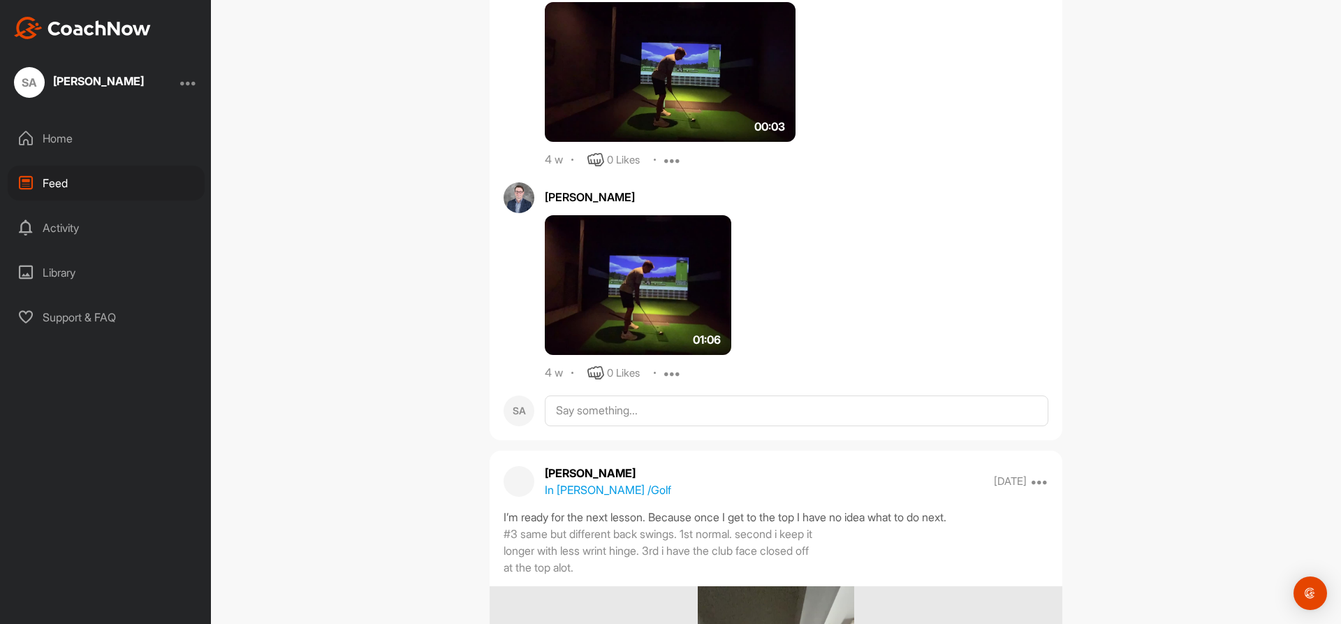
scroll to position [2515, 0]
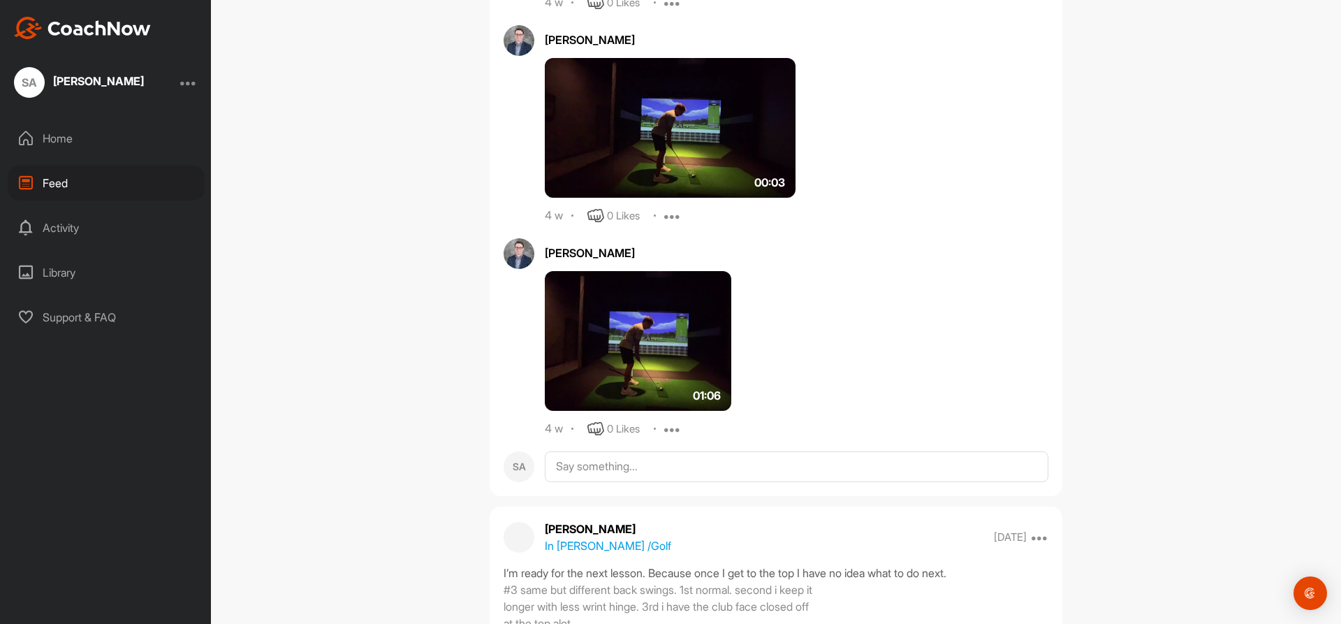
click at [688, 325] on img at bounding box center [638, 341] width 187 height 140
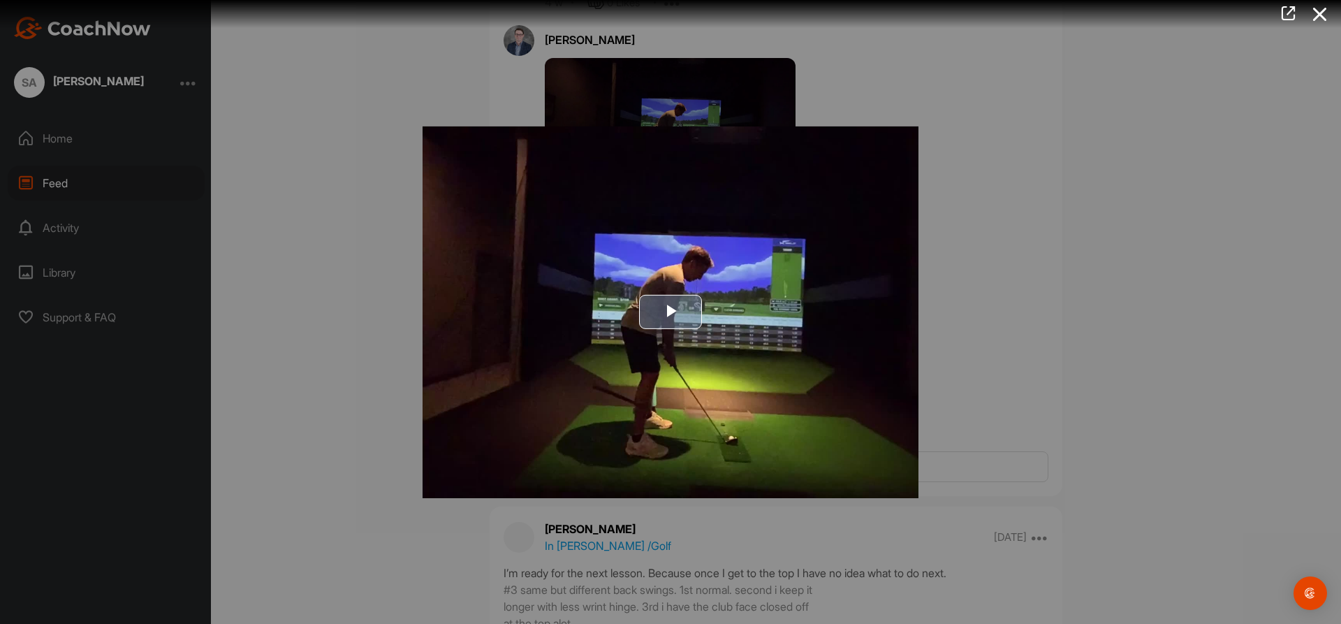
click at [671, 312] on span "Video Player" at bounding box center [671, 312] width 0 height 0
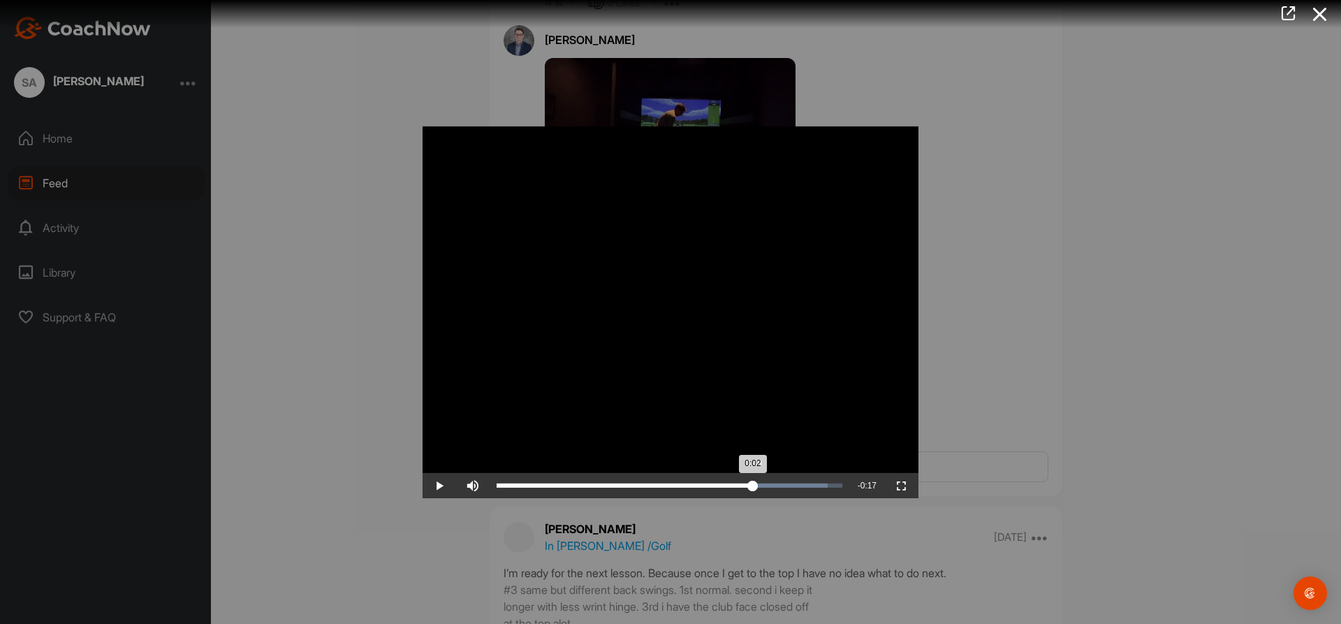
click at [753, 479] on div "Loaded : 95.92% 0:49 0:02" at bounding box center [670, 485] width 360 height 25
drag, startPoint x: 757, startPoint y: 486, endPoint x: 836, endPoint y: 474, distance: 79.8
click at [828, 488] on div "1:03" at bounding box center [662, 485] width 331 height 4
click at [1325, 17] on icon at bounding box center [1320, 14] width 32 height 26
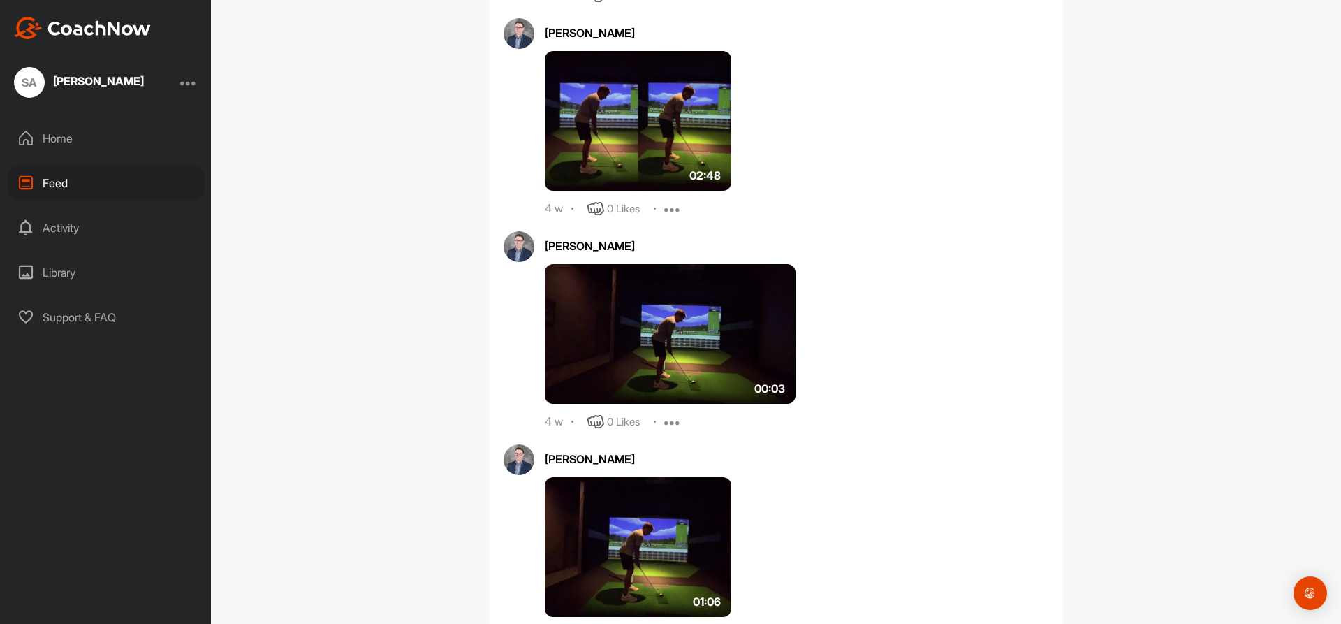
scroll to position [2264, 0]
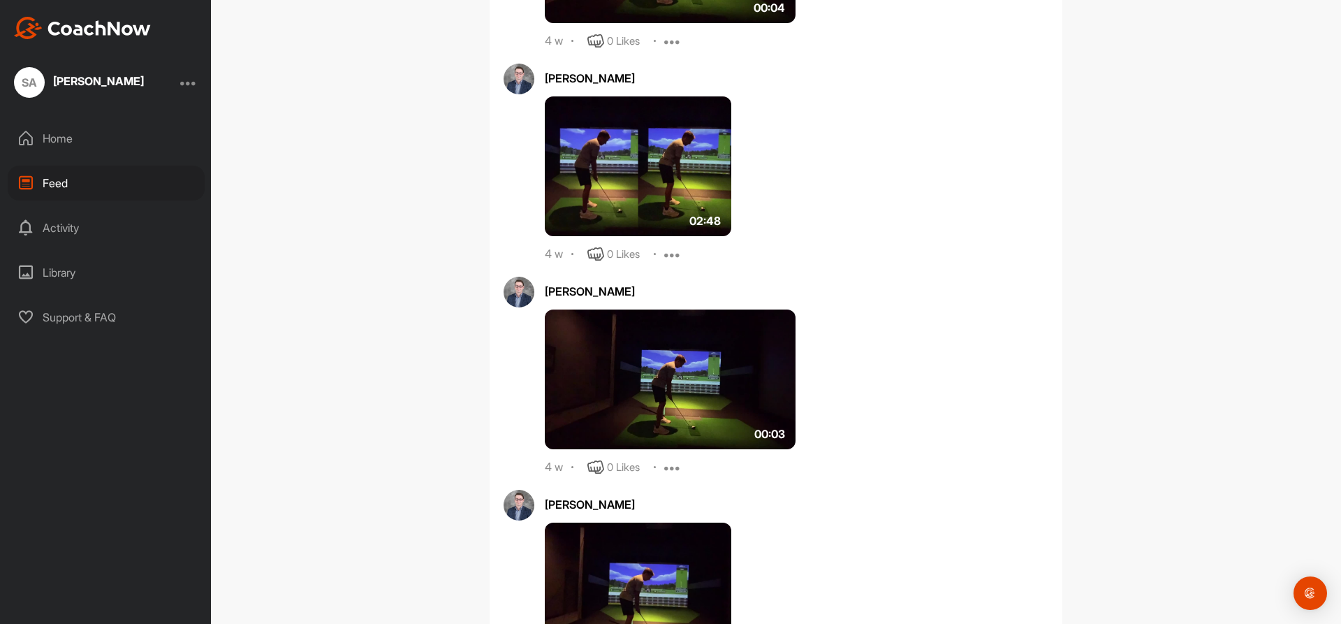
click at [704, 171] on img at bounding box center [638, 166] width 187 height 140
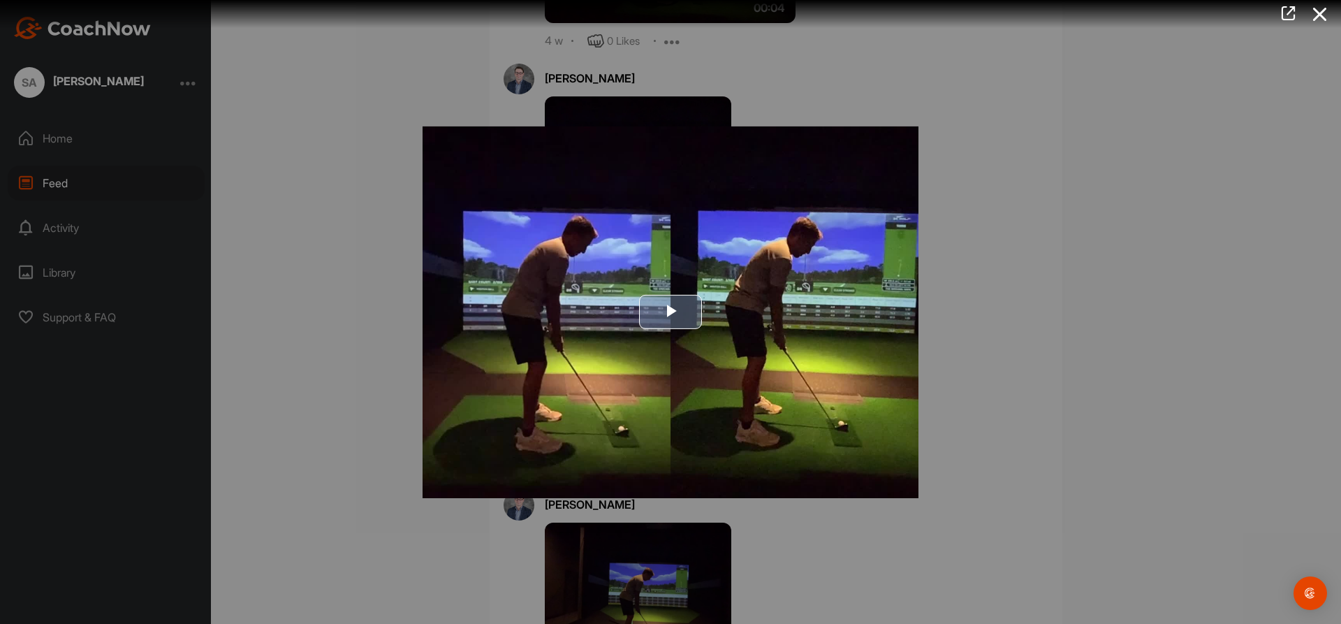
click at [671, 312] on span "Video Player" at bounding box center [671, 312] width 0 height 0
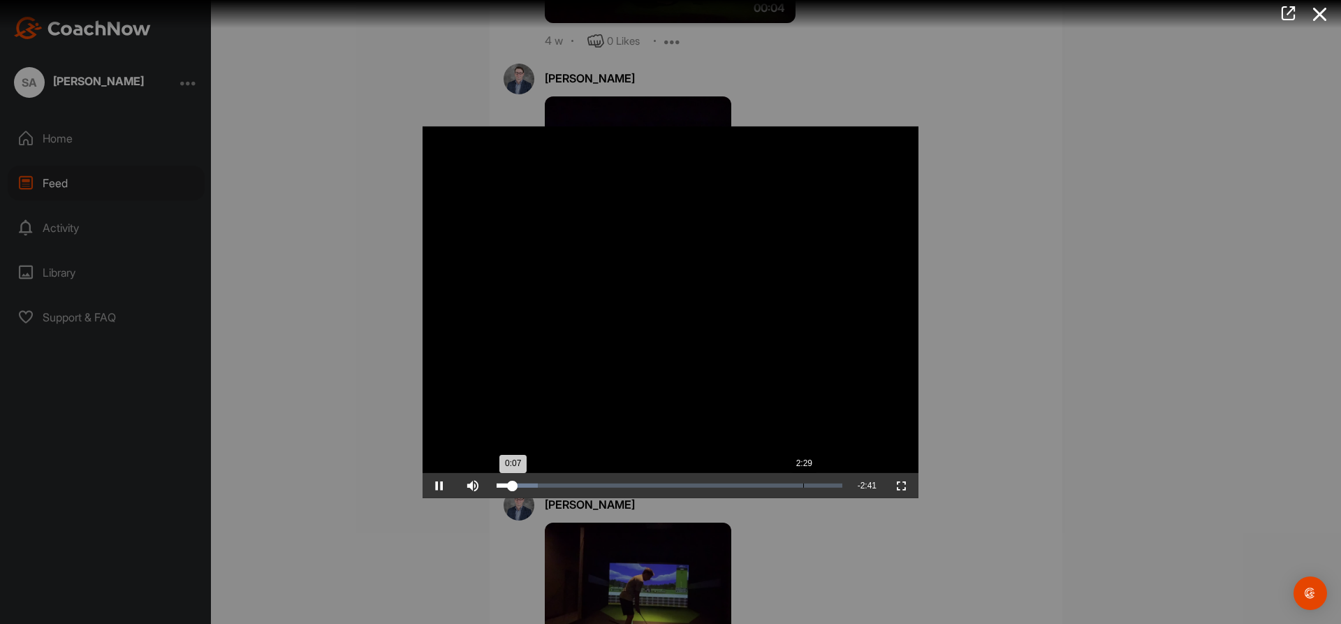
click at [803, 480] on div "Loaded : 11.96% 2:29 0:07" at bounding box center [670, 485] width 360 height 25
click at [1325, 13] on icon at bounding box center [1320, 14] width 32 height 26
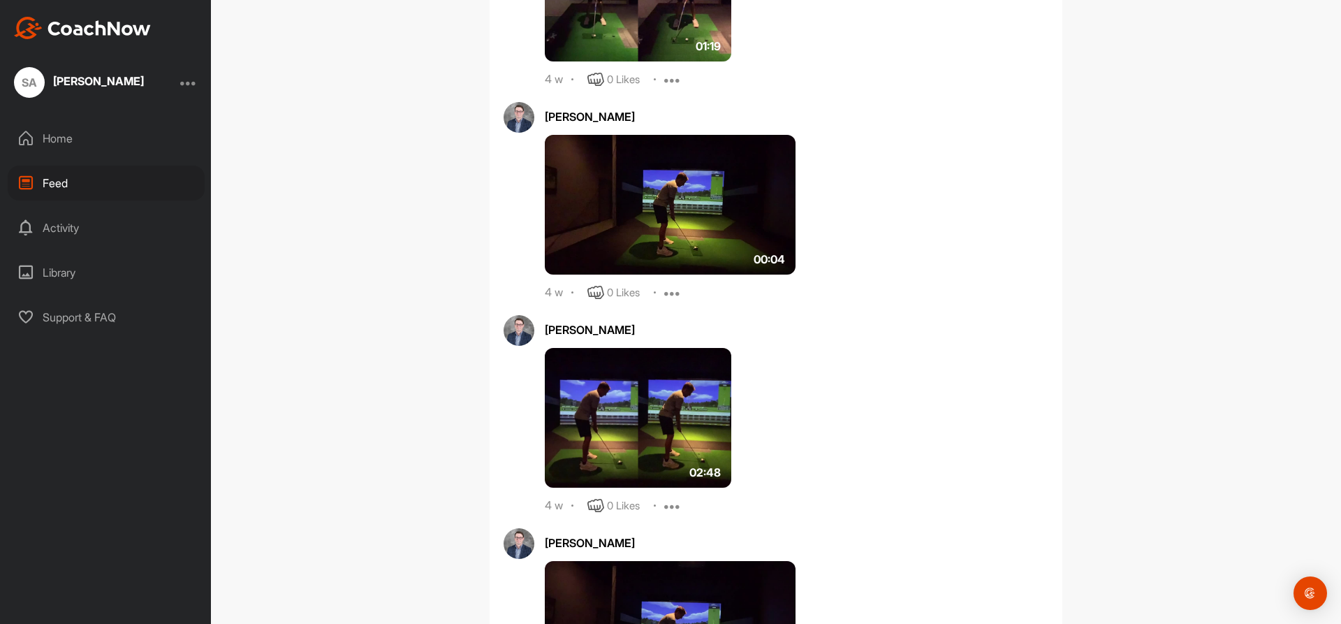
scroll to position [1593, 0]
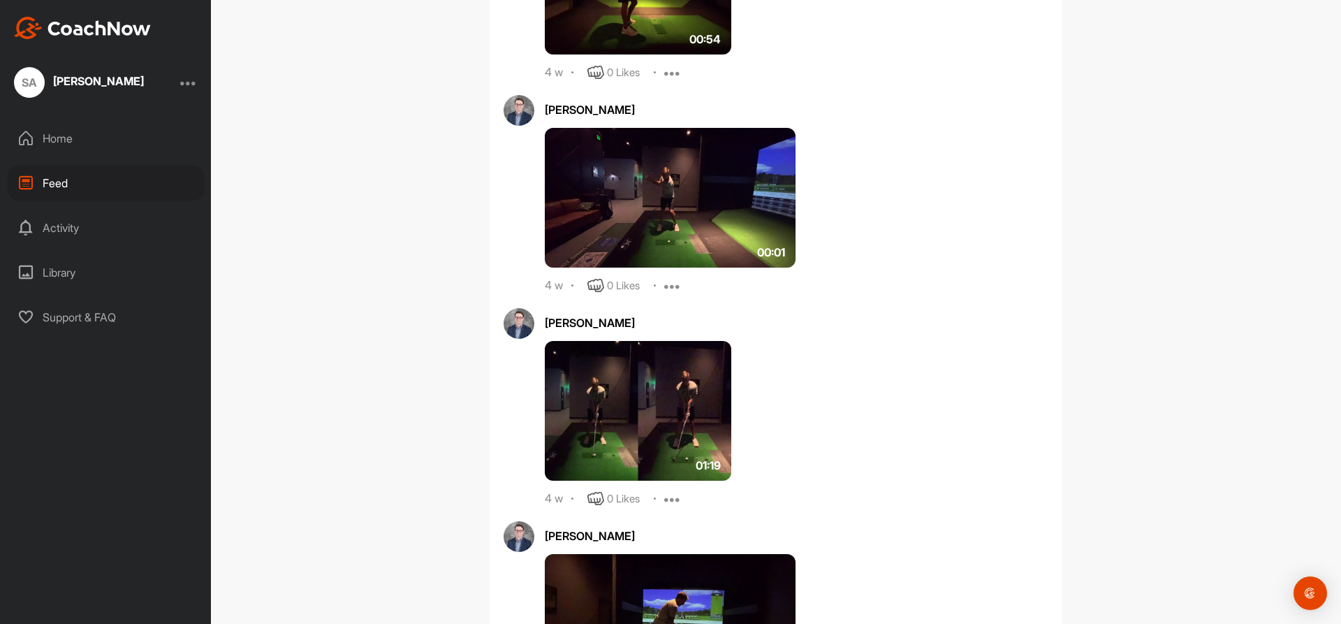
click at [674, 409] on img at bounding box center [638, 411] width 187 height 140
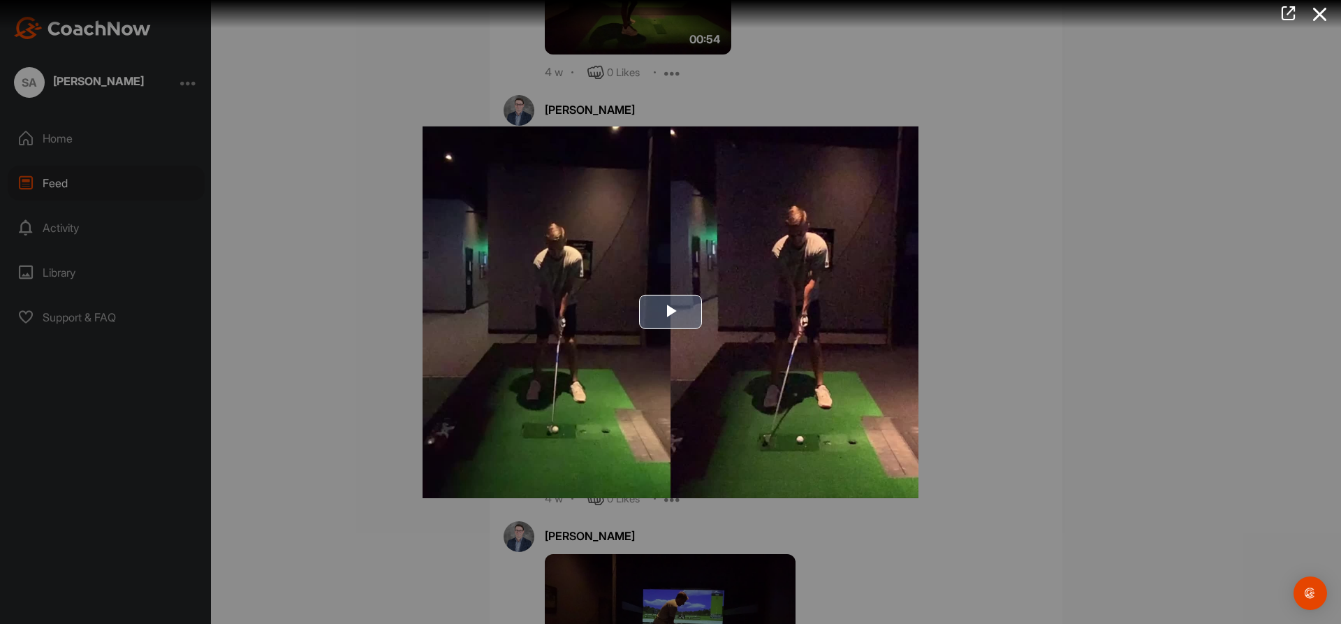
click at [671, 312] on span "Video Player" at bounding box center [671, 312] width 0 height 0
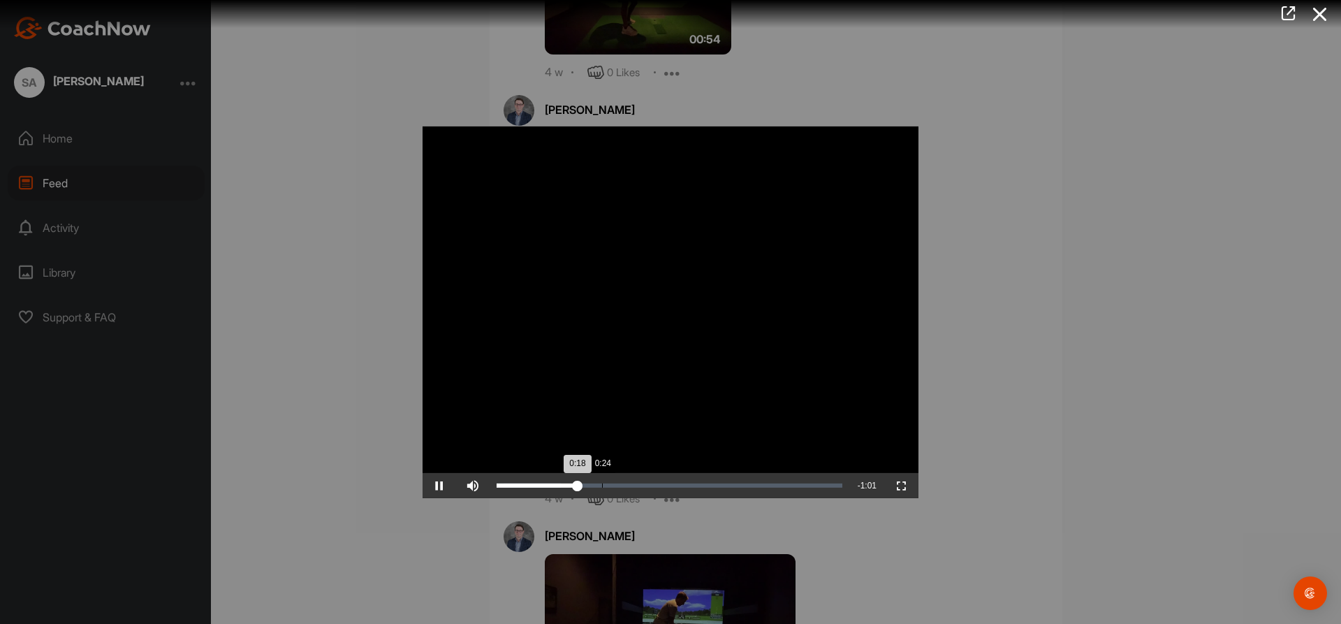
click at [595, 481] on div "Loaded : 18.58% 0:24 0:18" at bounding box center [670, 485] width 360 height 25
click at [438, 486] on span "Video Player" at bounding box center [440, 486] width 34 height 0
